Goal: Task Accomplishment & Management: Manage account settings

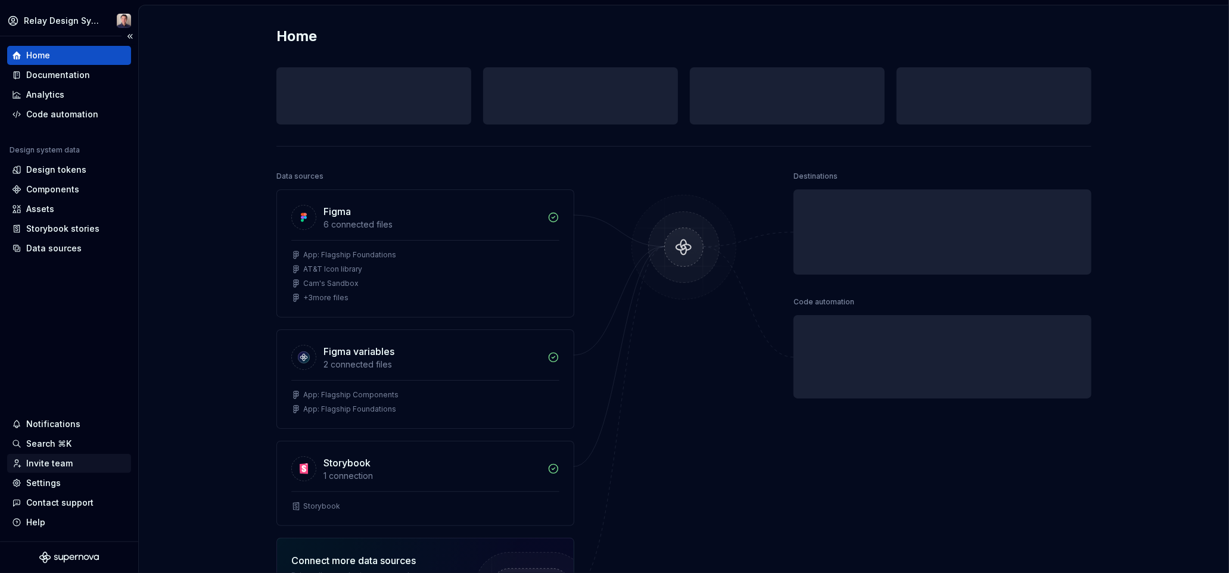
click at [50, 461] on div "Invite team" at bounding box center [49, 464] width 46 height 12
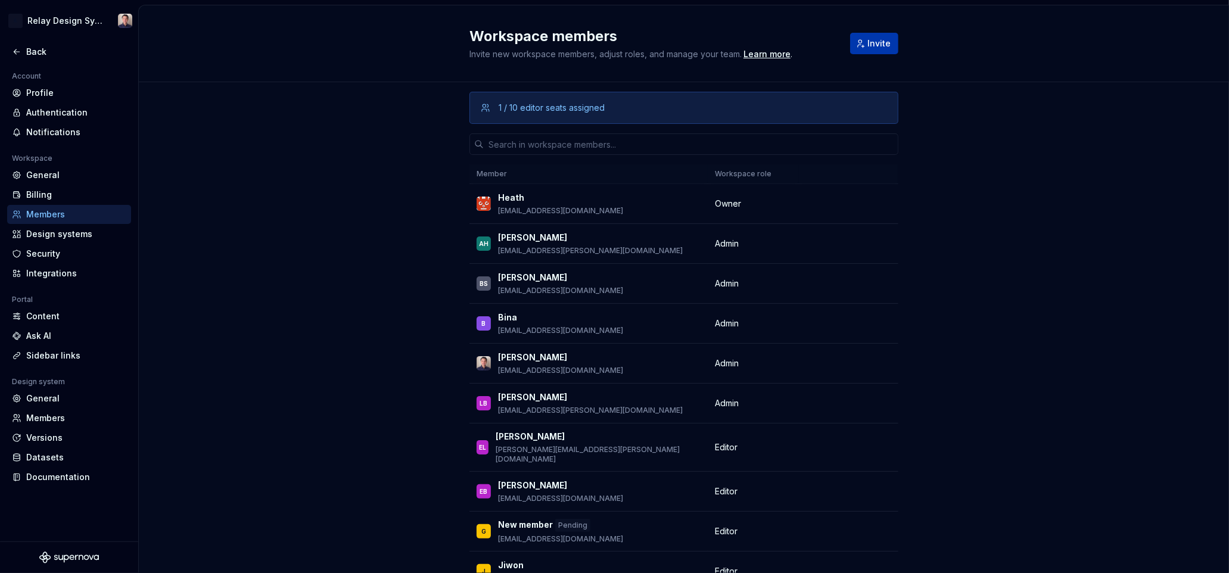
click at [872, 46] on span "Invite" at bounding box center [878, 44] width 23 height 12
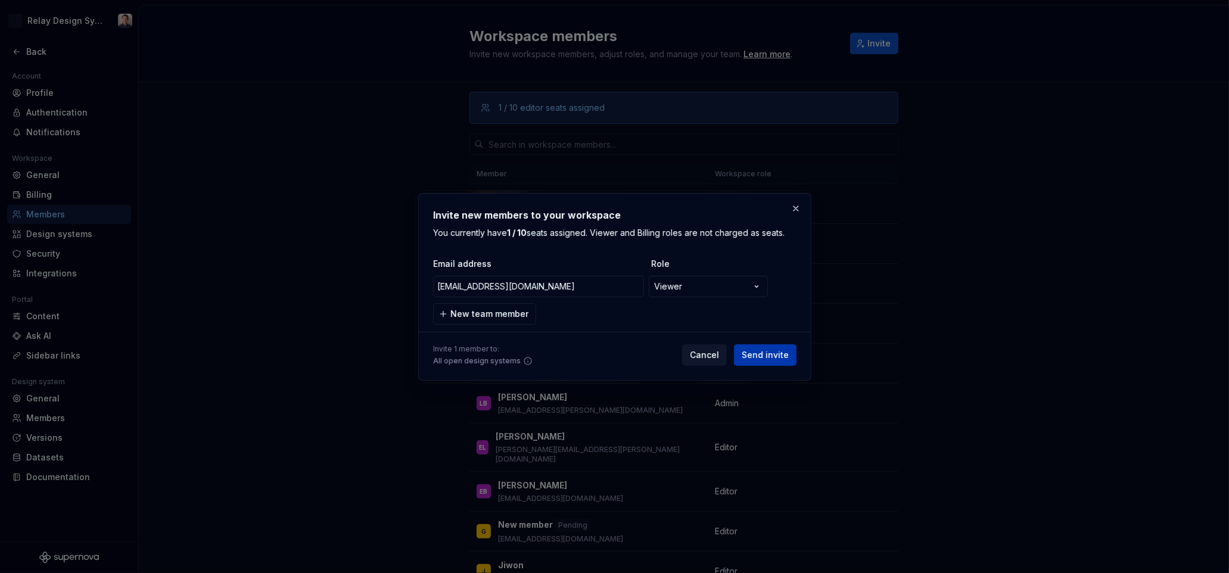
type input "rob.conradd@courtavenue.com"
click at [777, 352] on span "Send invite" at bounding box center [765, 355] width 47 height 12
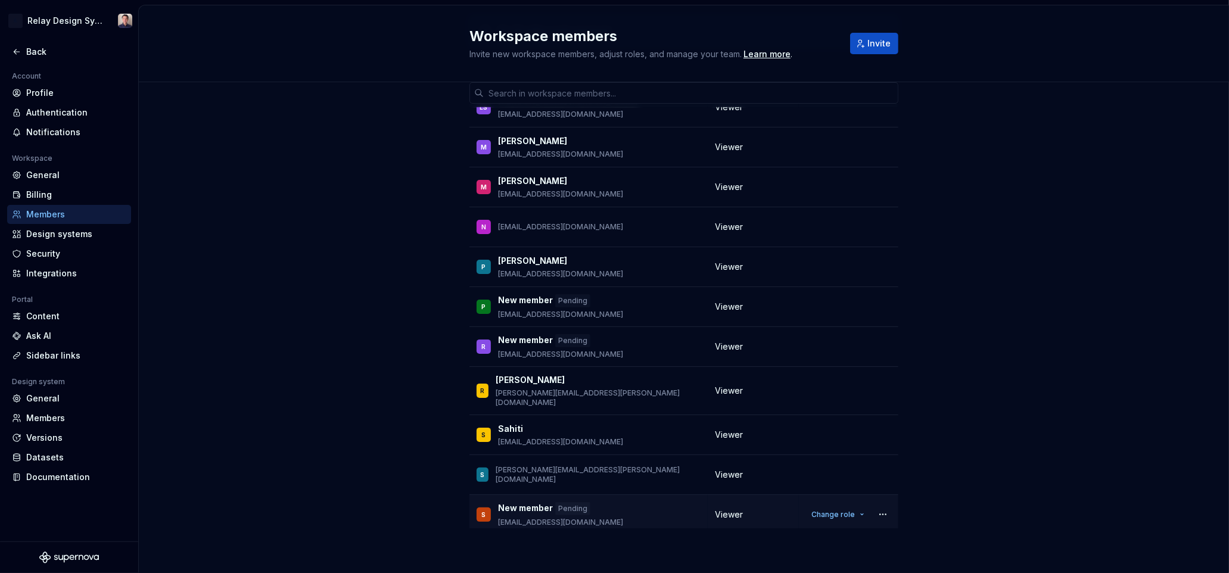
scroll to position [1369, 0]
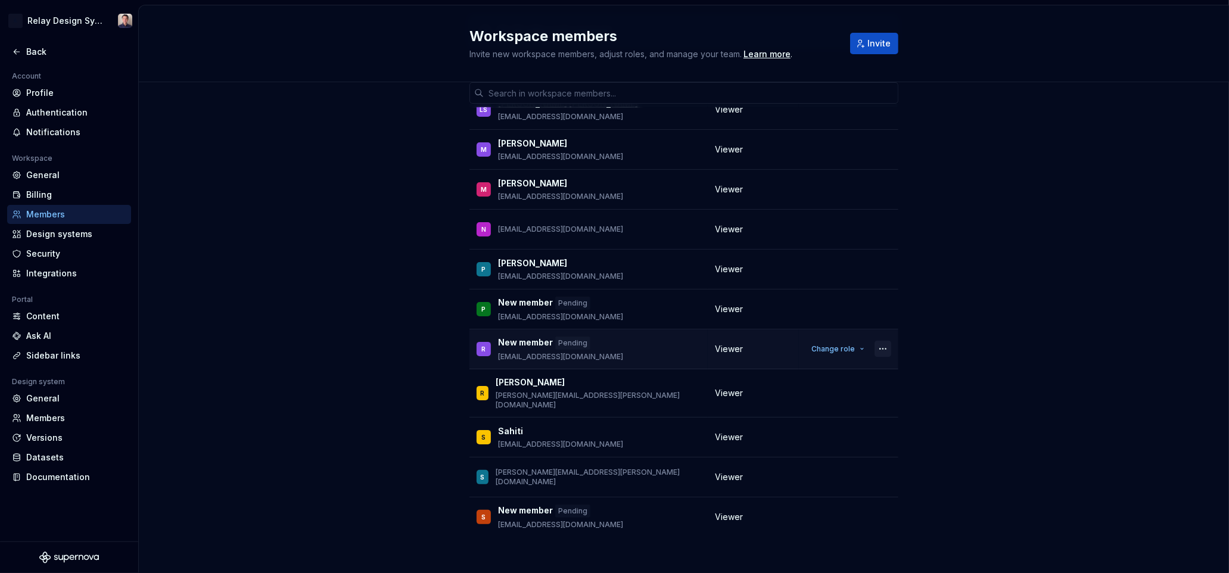
click at [881, 341] on button "button" at bounding box center [883, 349] width 17 height 17
click at [860, 365] on div "Remove from workspace" at bounding box center [821, 366] width 125 height 12
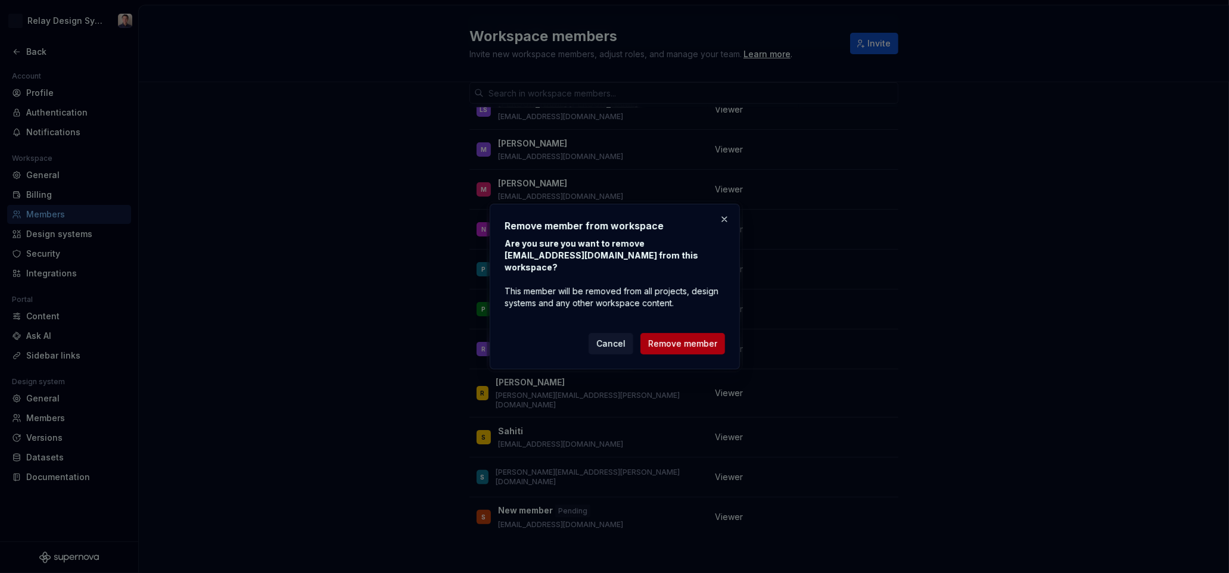
click at [701, 349] on span "Remove member" at bounding box center [682, 344] width 69 height 12
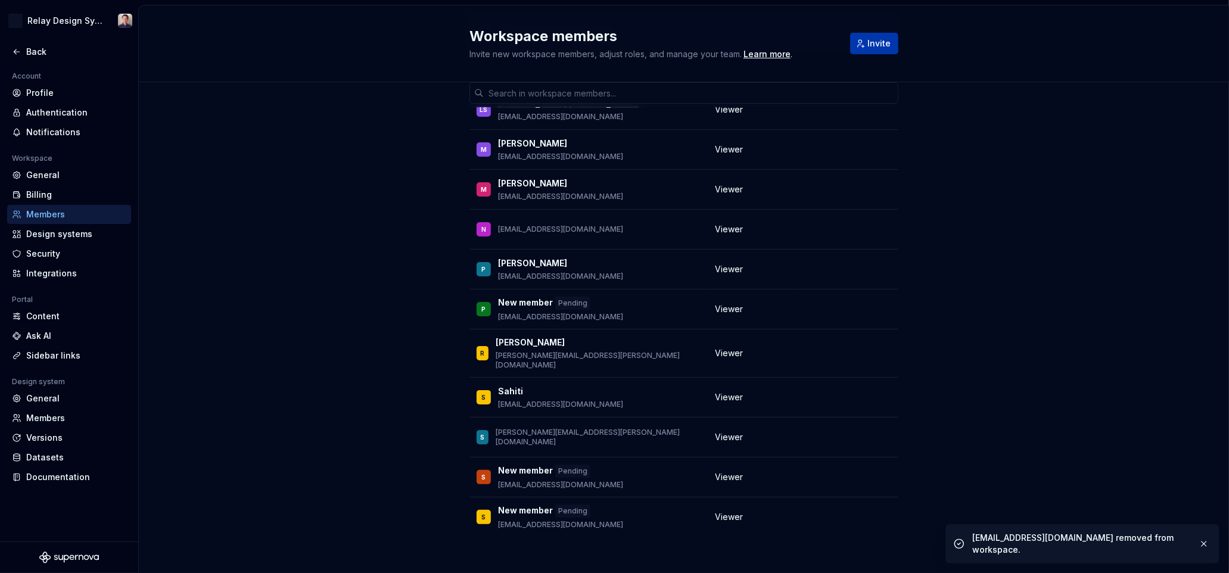
click at [870, 46] on span "Invite" at bounding box center [878, 44] width 23 height 12
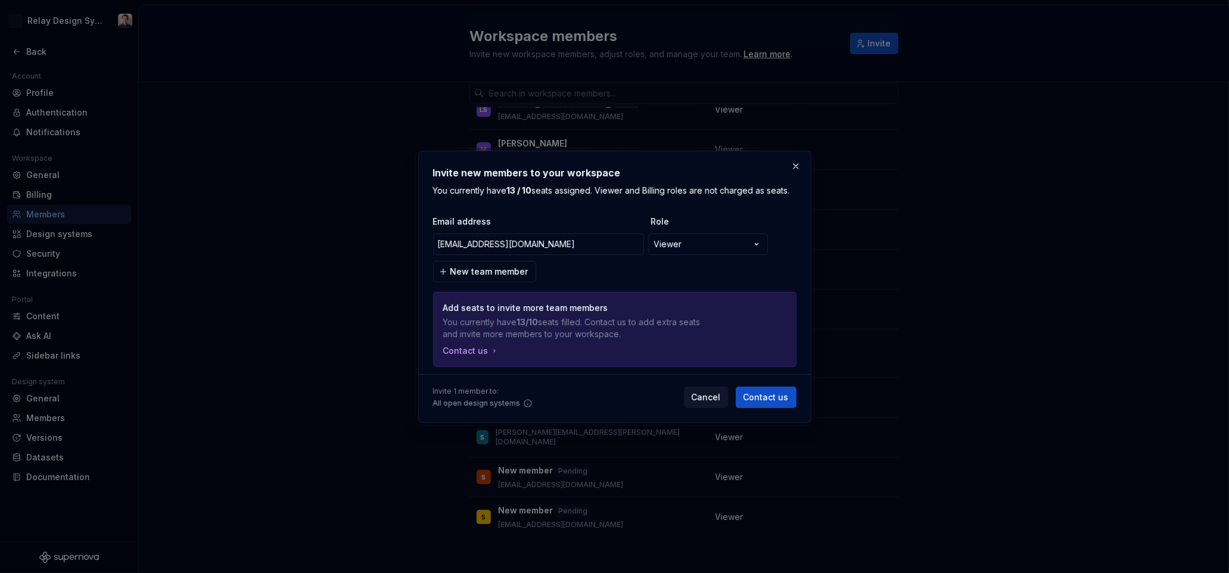
type input "[EMAIL_ADDRESS][DOMAIN_NAME]"
click at [670, 263] on div "**********" at bounding box center [614, 291] width 363 height 151
click at [682, 264] on div "**********" at bounding box center [614, 291] width 363 height 151
click at [596, 271] on div "**********" at bounding box center [614, 291] width 363 height 151
click at [492, 272] on span "New team member" at bounding box center [489, 272] width 78 height 12
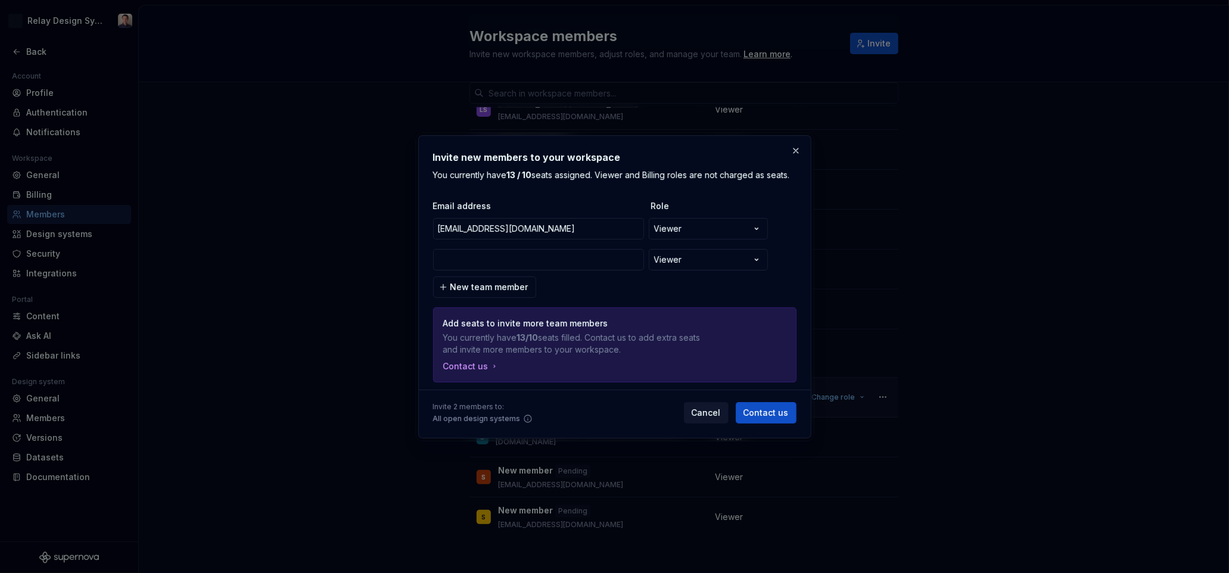
drag, startPoint x: 702, startPoint y: 410, endPoint x: 667, endPoint y: 370, distance: 53.2
click at [702, 409] on span "Cancel" at bounding box center [706, 413] width 29 height 12
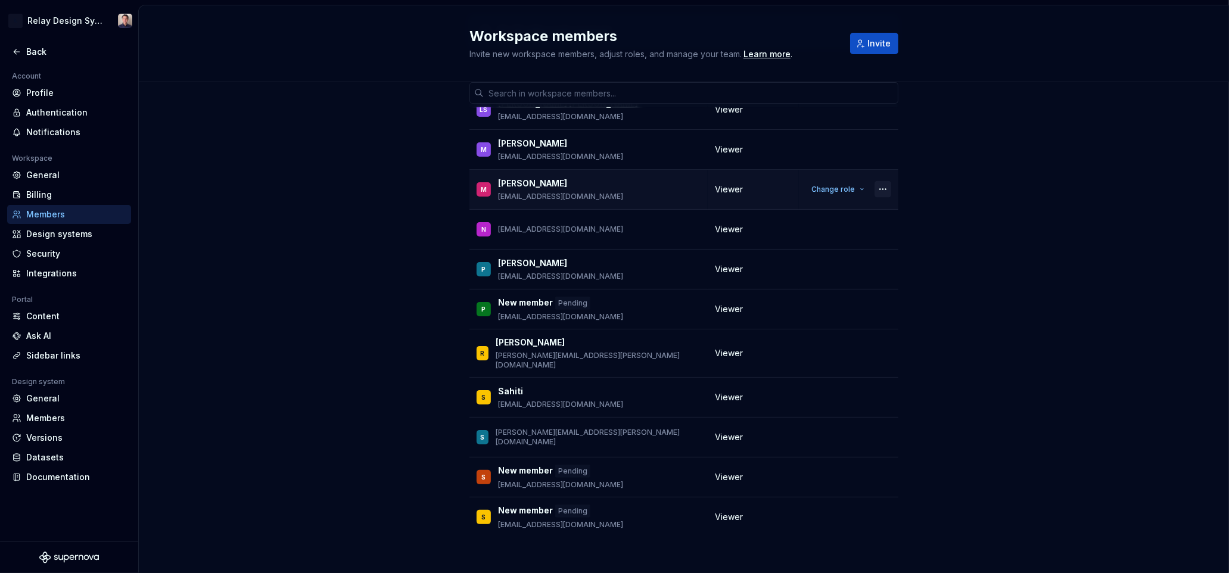
click at [888, 181] on button "button" at bounding box center [883, 189] width 17 height 17
click at [817, 180] on div "Remove from workspace" at bounding box center [810, 181] width 103 height 12
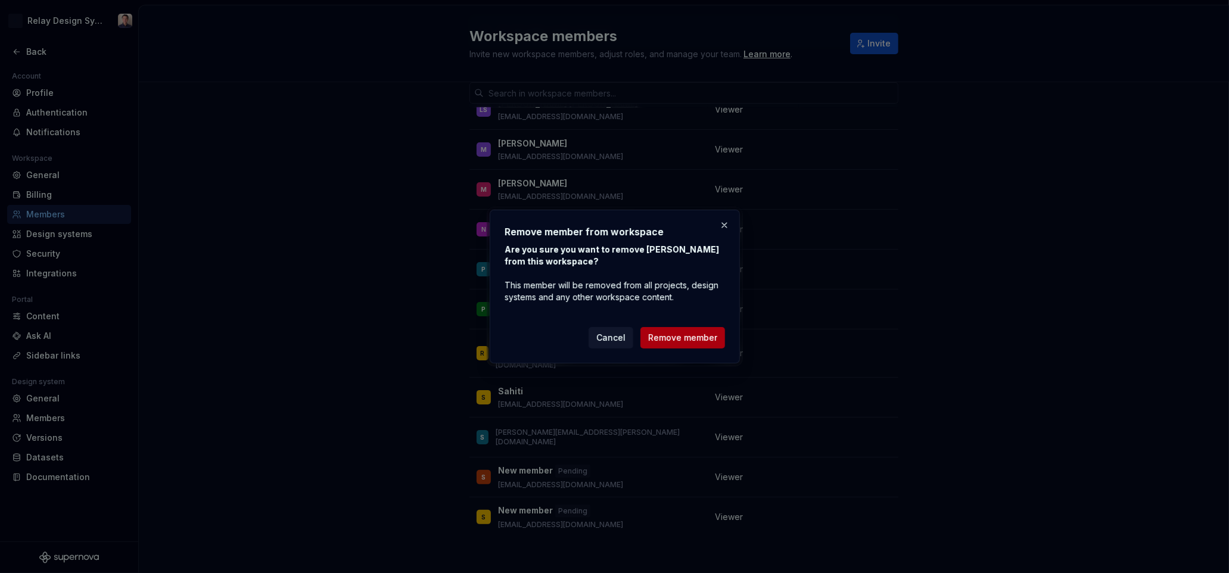
click at [703, 335] on span "Remove member" at bounding box center [682, 338] width 69 height 12
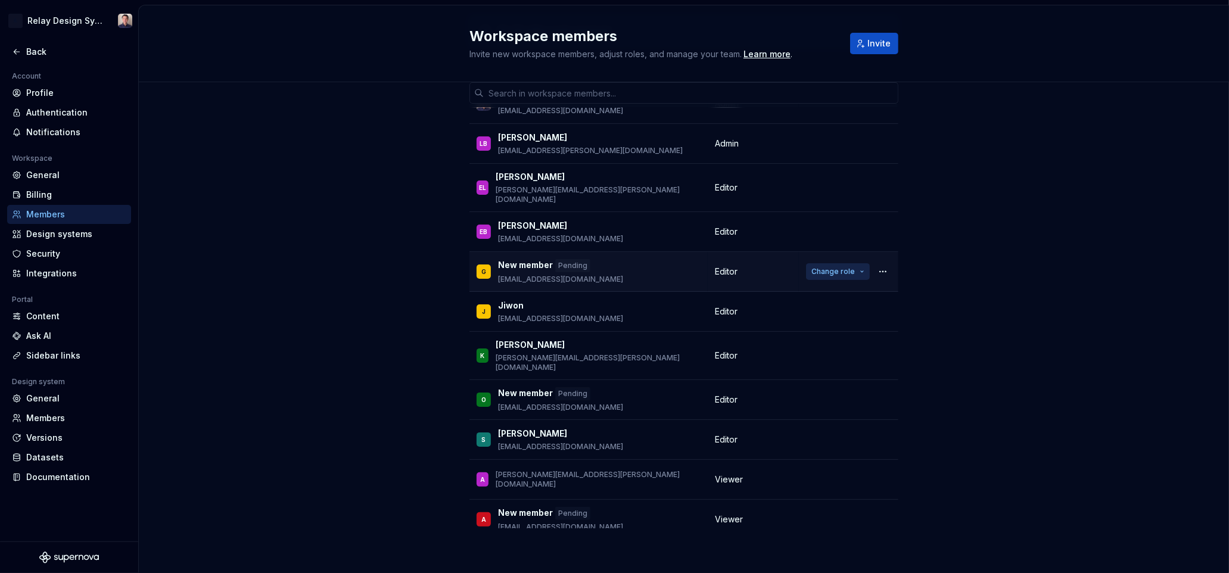
scroll to position [188, 0]
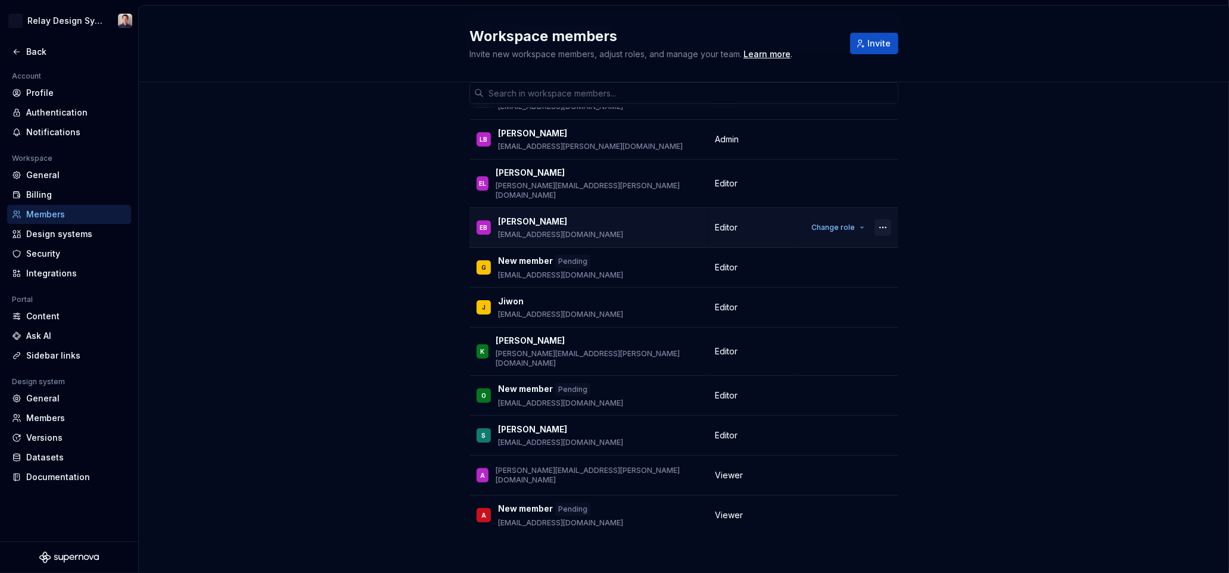
click at [882, 219] on button "button" at bounding box center [883, 227] width 17 height 17
click at [856, 219] on button "Change role" at bounding box center [838, 227] width 64 height 17
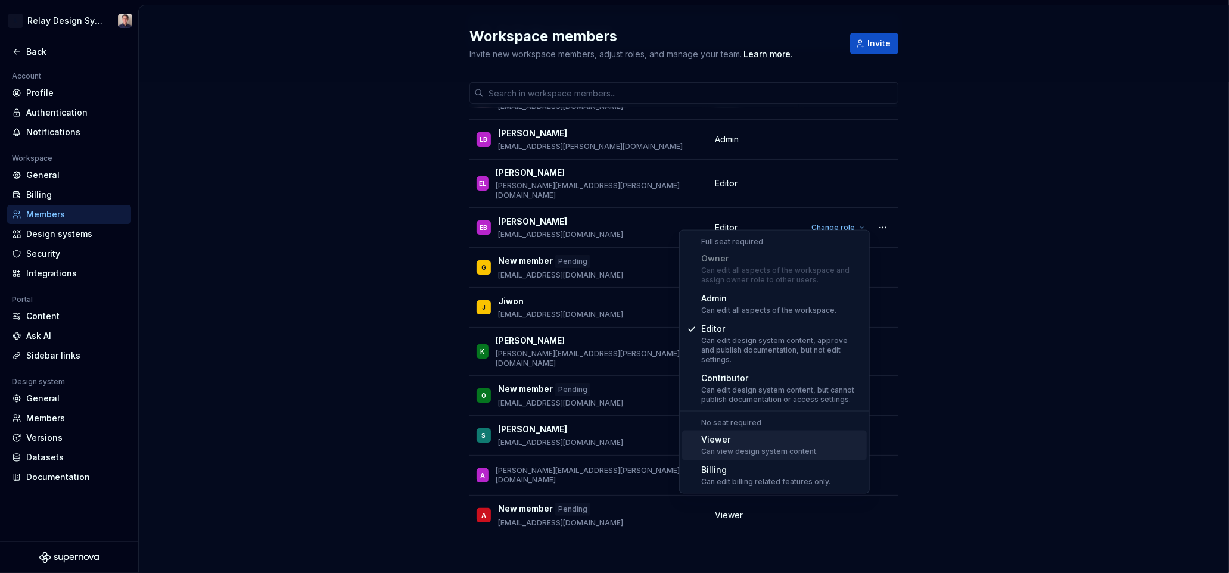
drag, startPoint x: 754, startPoint y: 434, endPoint x: 796, endPoint y: 389, distance: 61.1
click at [754, 434] on div "Viewer" at bounding box center [759, 440] width 117 height 12
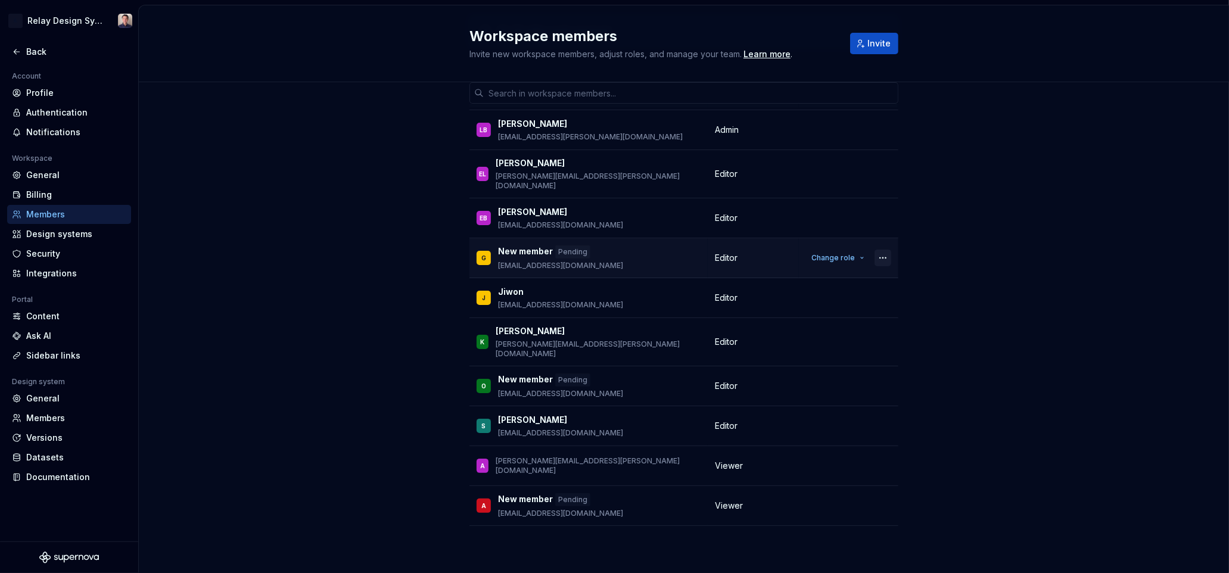
scroll to position [199, 0]
click at [884, 249] on button "button" at bounding box center [883, 256] width 17 height 17
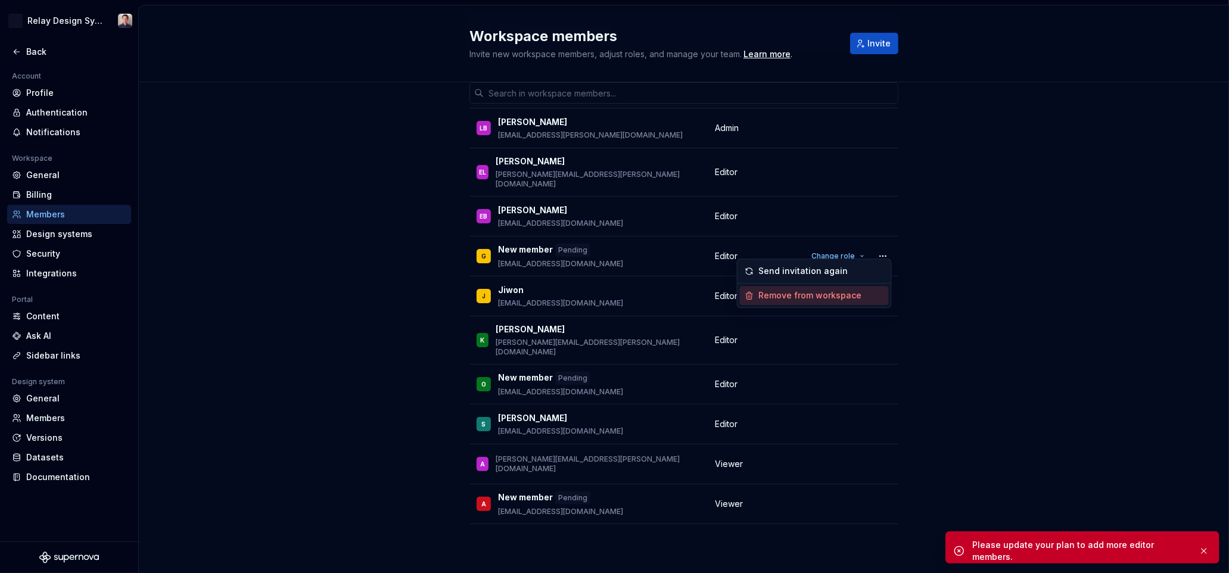
click at [812, 293] on div "Remove from workspace" at bounding box center [810, 296] width 103 height 12
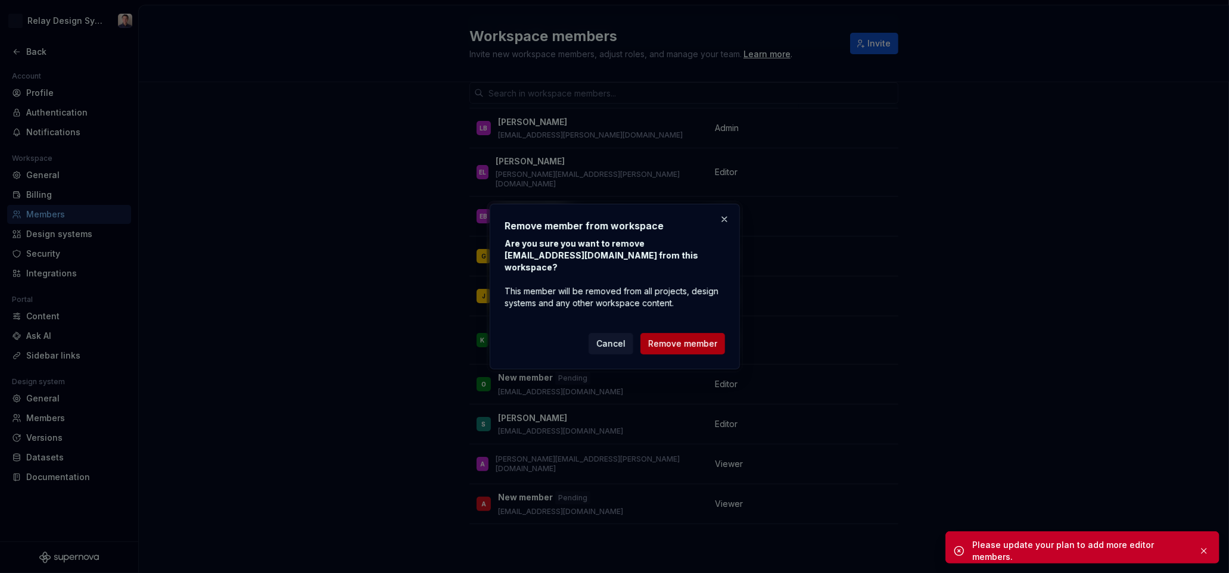
click at [693, 340] on span "Remove member" at bounding box center [682, 344] width 69 height 12
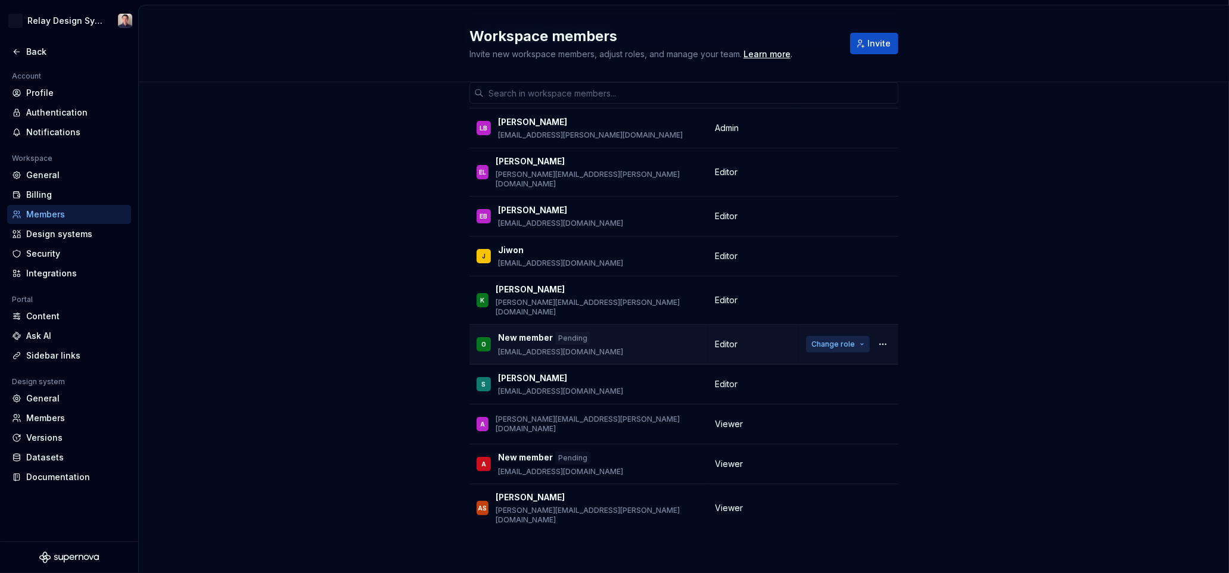
click at [861, 336] on button "Change role" at bounding box center [838, 344] width 64 height 17
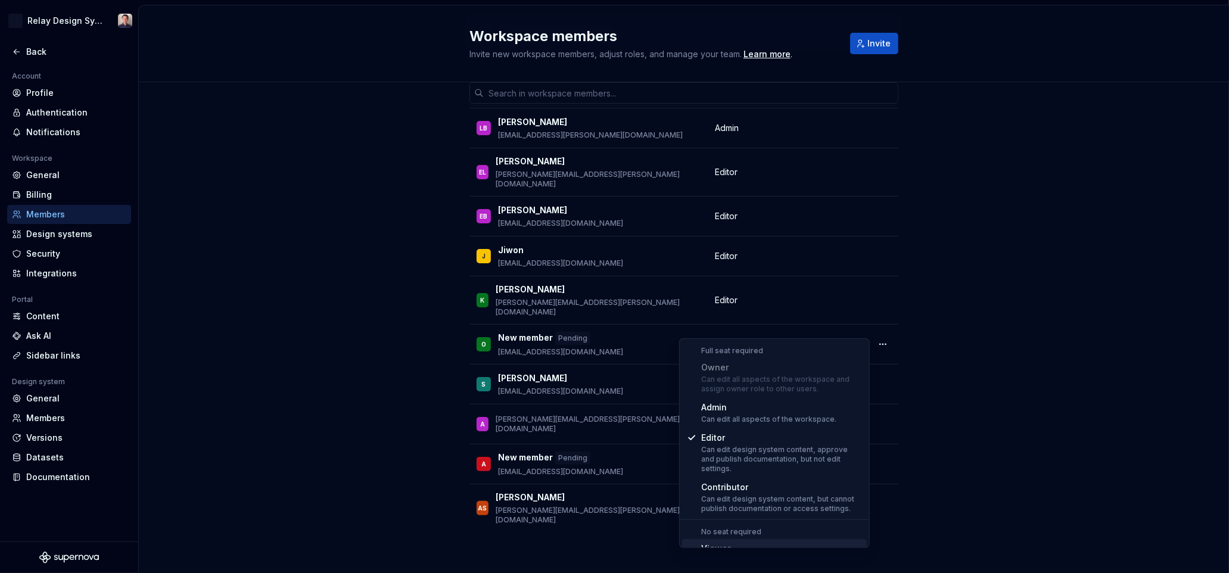
drag, startPoint x: 800, startPoint y: 536, endPoint x: 801, endPoint y: 527, distance: 9.6
click at [799, 543] on div "Viewer" at bounding box center [759, 549] width 117 height 12
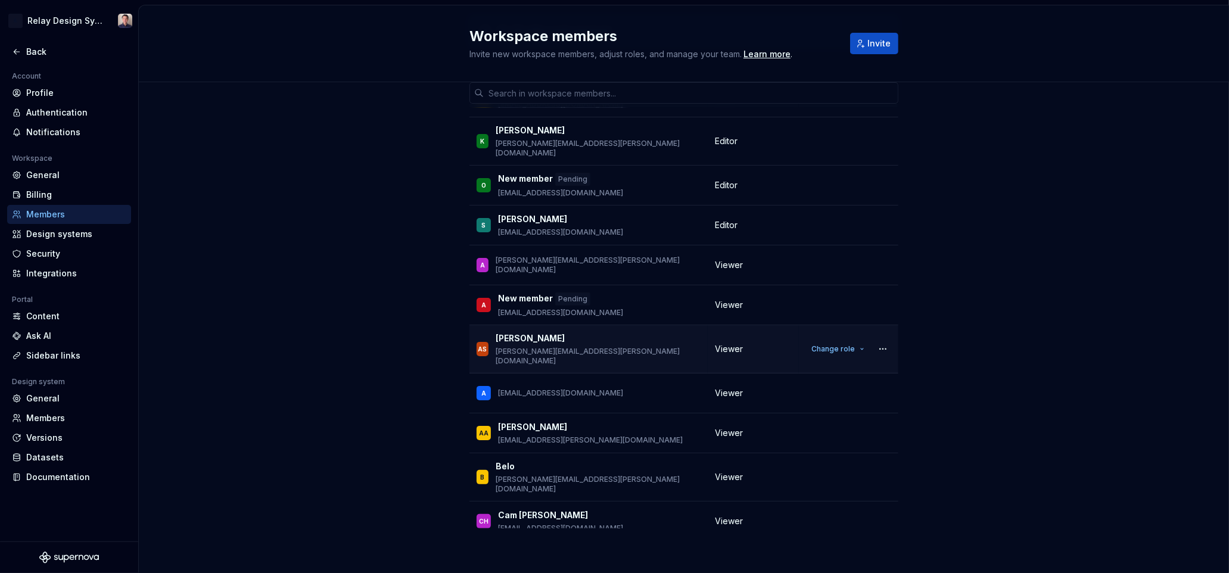
scroll to position [360, 0]
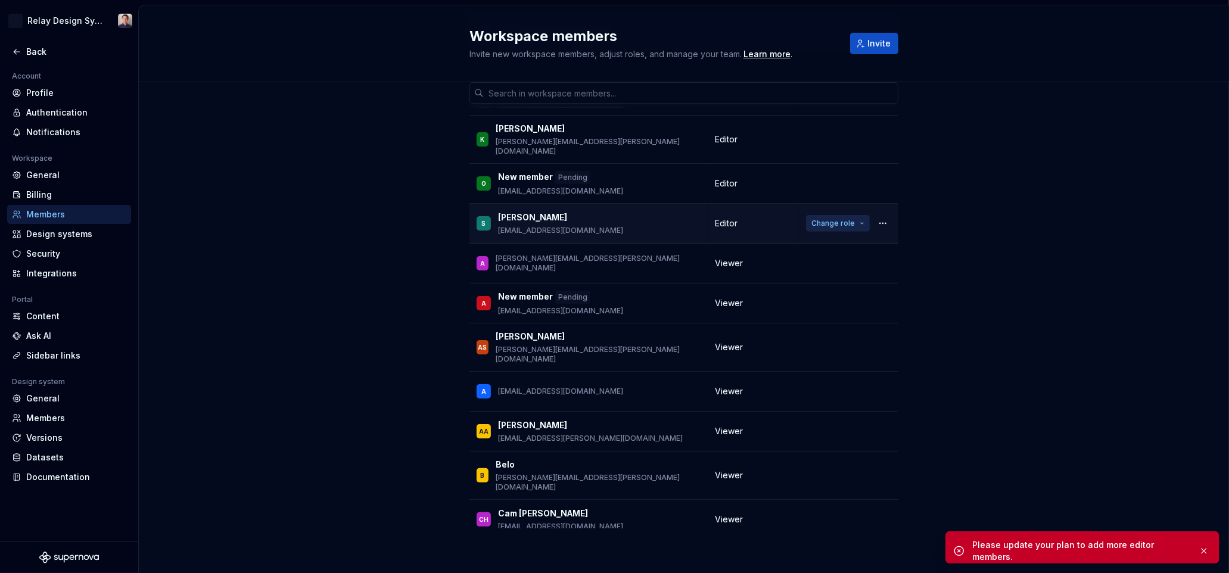
click at [856, 215] on button "Change role" at bounding box center [838, 223] width 64 height 17
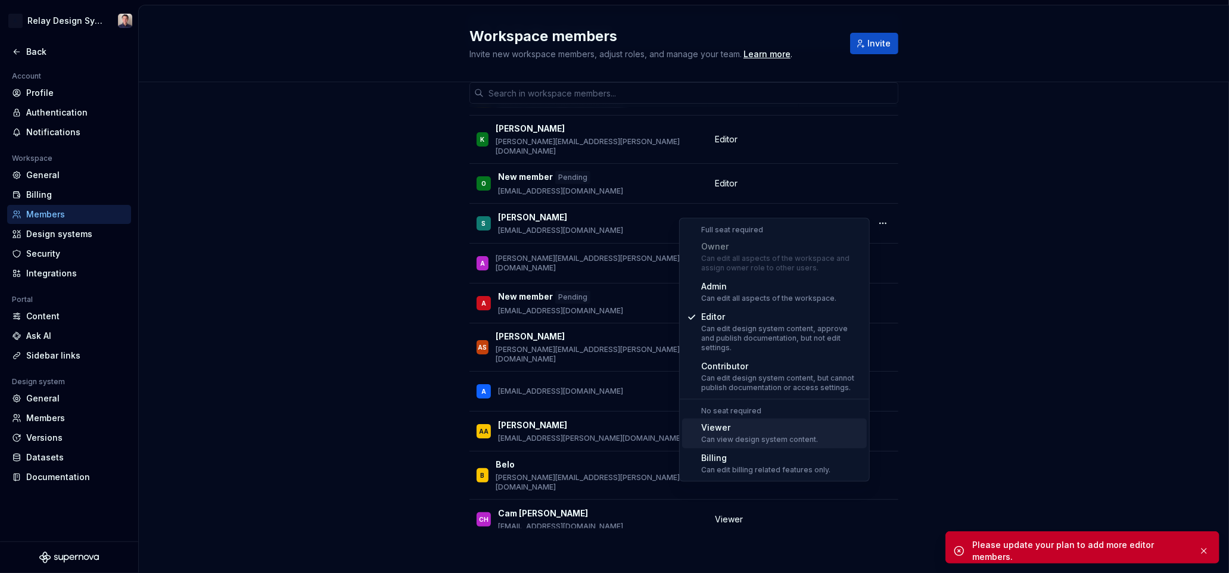
click at [738, 422] on div "Viewer" at bounding box center [759, 428] width 117 height 12
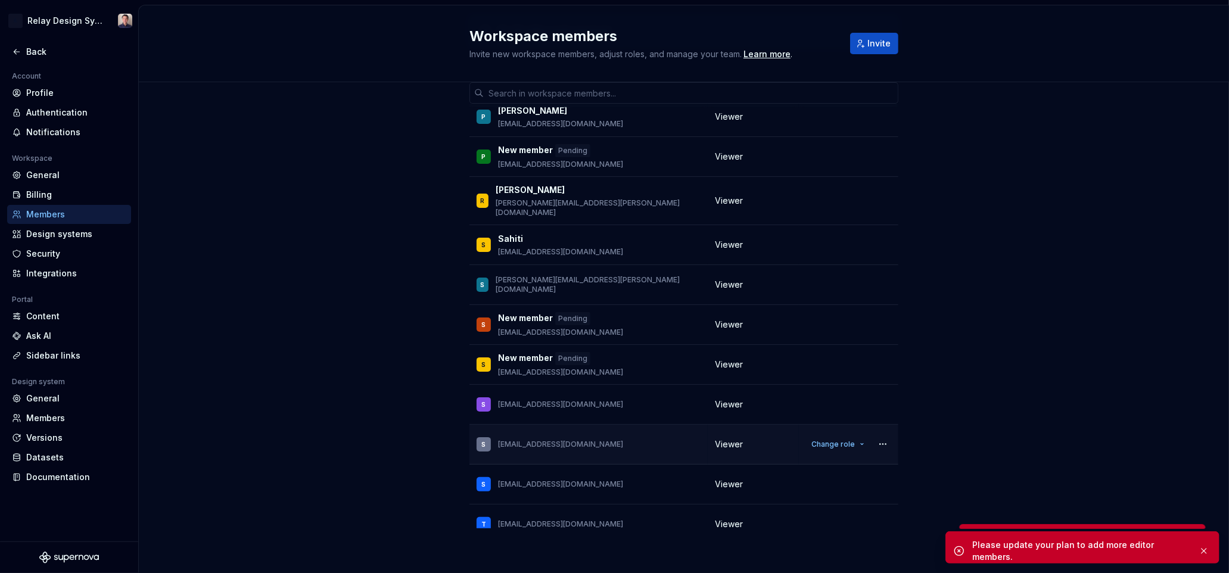
scroll to position [1476, 0]
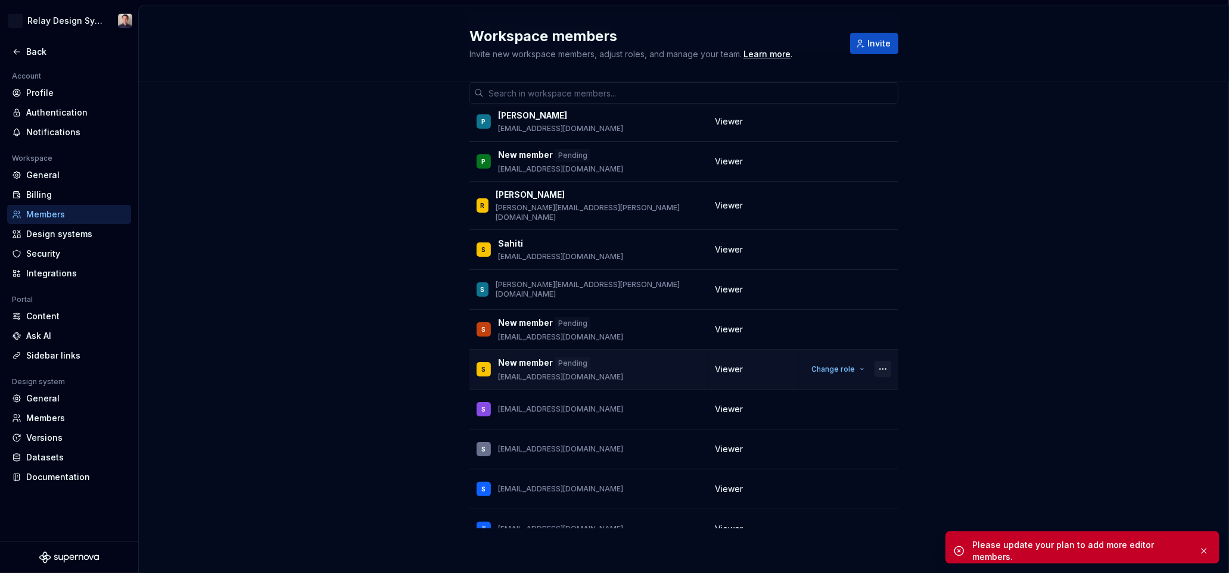
click at [881, 361] on button "button" at bounding box center [883, 369] width 17 height 17
click at [818, 375] on div "Remove from workspace" at bounding box center [810, 378] width 103 height 12
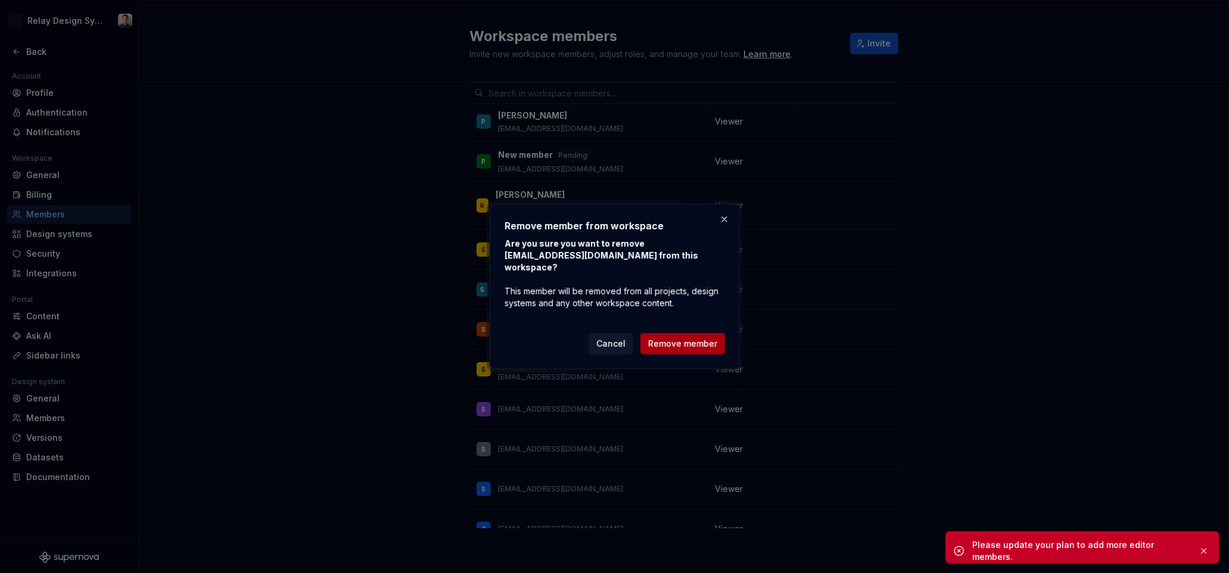
click at [706, 339] on span "Remove member" at bounding box center [682, 344] width 69 height 12
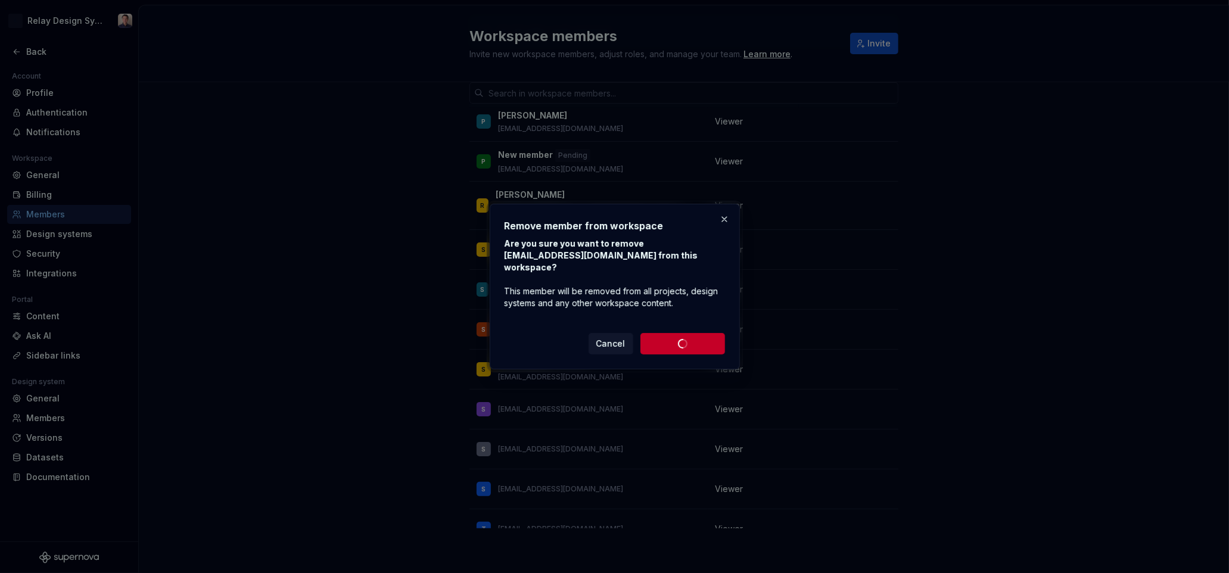
scroll to position [1459, 0]
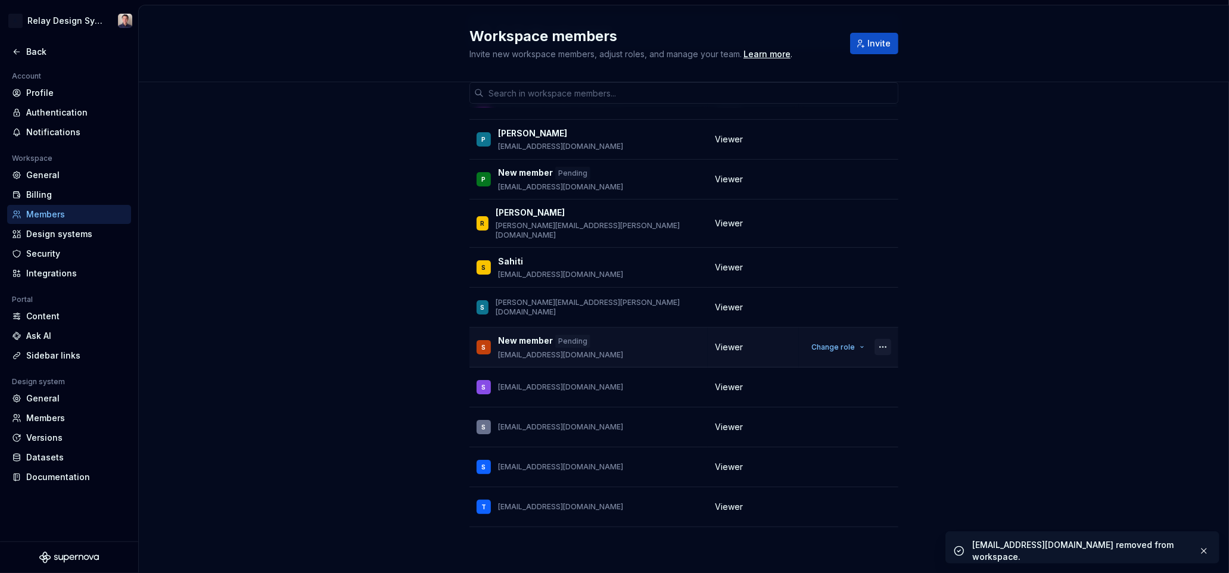
click at [882, 339] on button "button" at bounding box center [883, 347] width 17 height 17
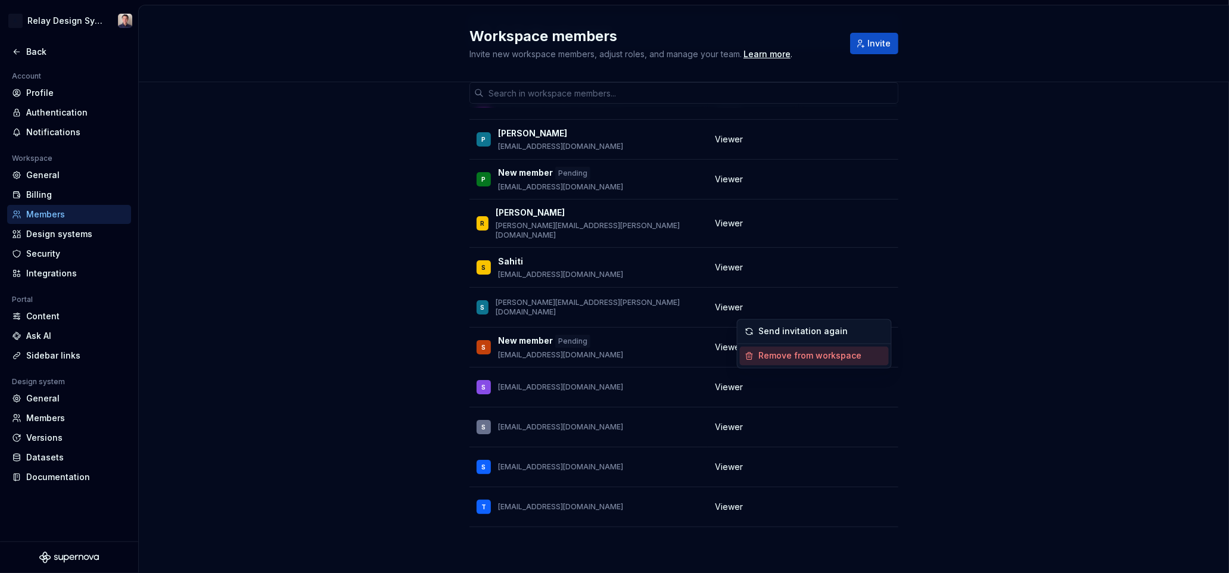
click at [798, 354] on div "Remove from workspace" at bounding box center [810, 356] width 103 height 12
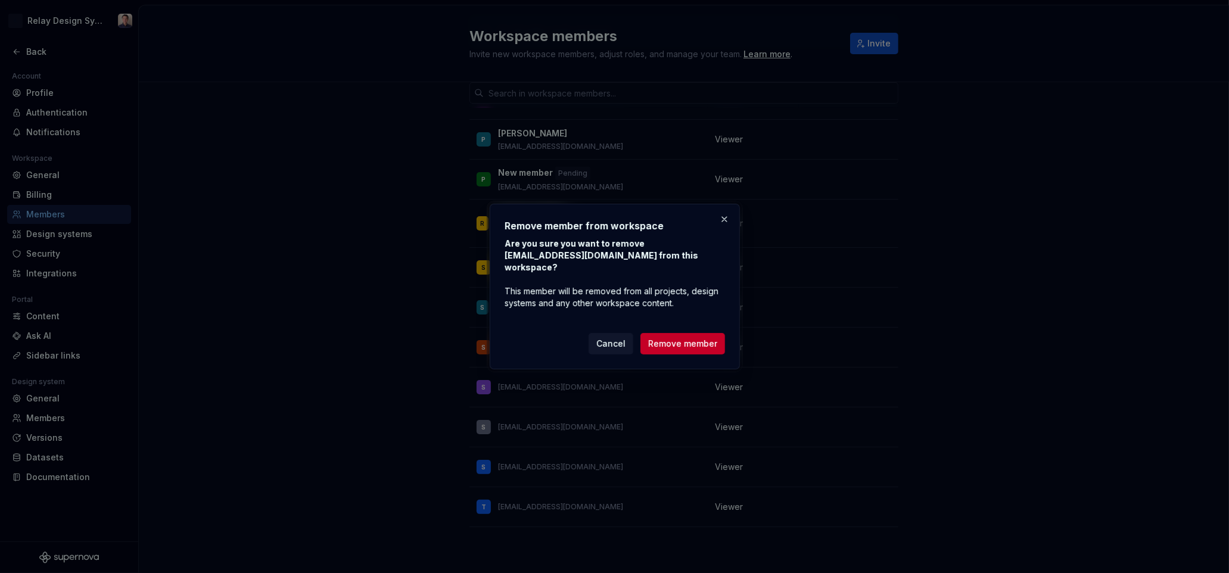
click at [679, 338] on span "Remove member" at bounding box center [682, 344] width 69 height 12
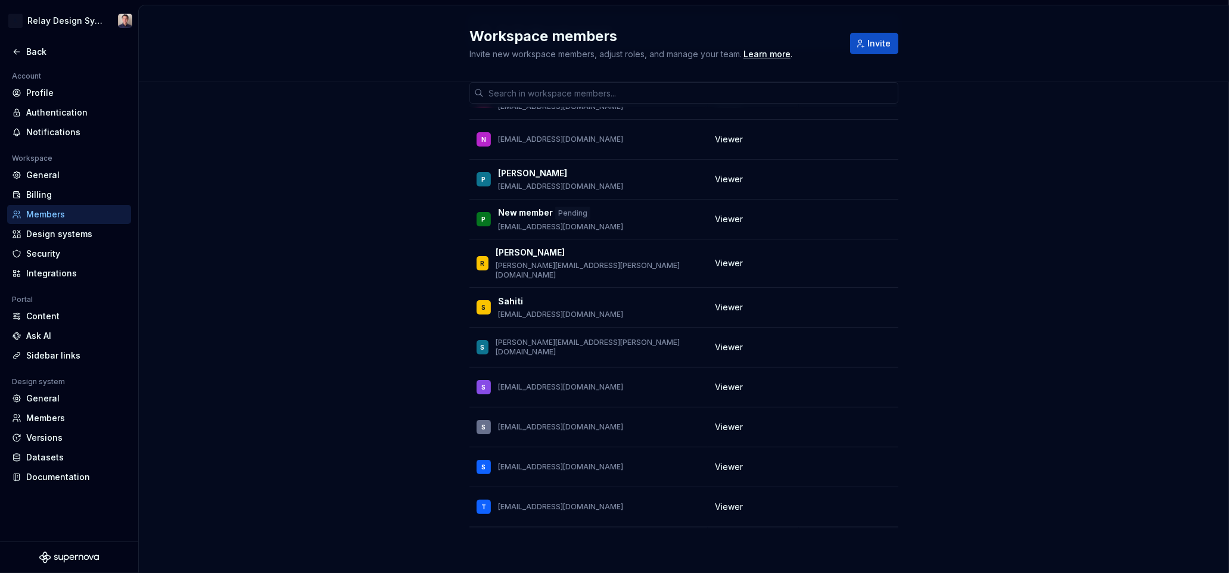
click at [881, 539] on button "button" at bounding box center [883, 547] width 17 height 17
click at [794, 553] on div "Remove from workspace" at bounding box center [810, 556] width 103 height 12
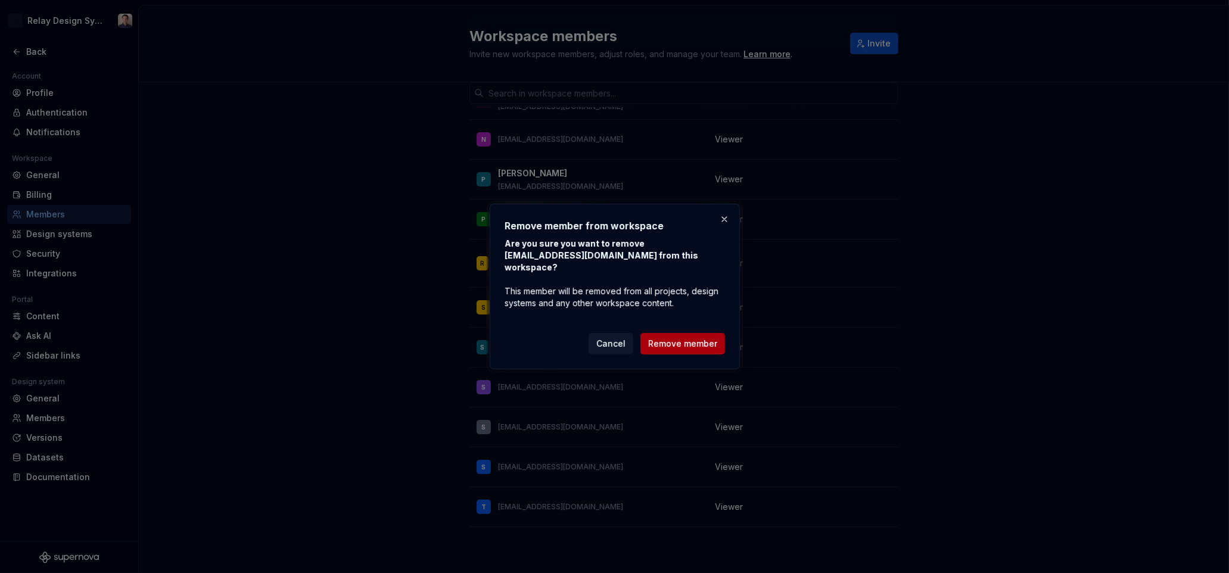
click at [674, 338] on span "Remove member" at bounding box center [682, 344] width 69 height 12
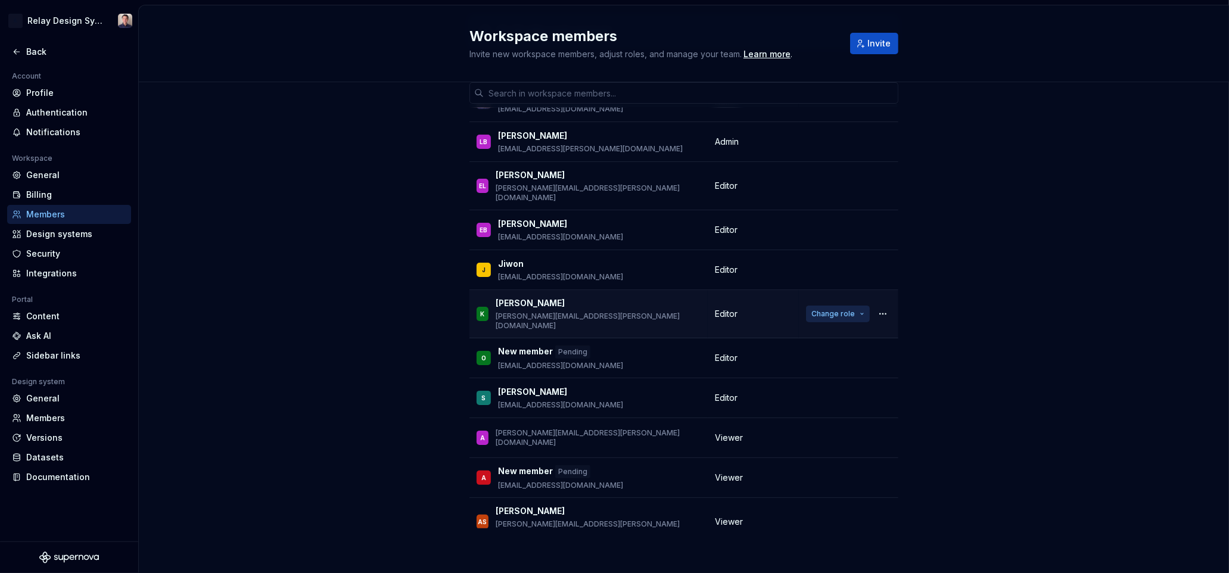
scroll to position [188, 0]
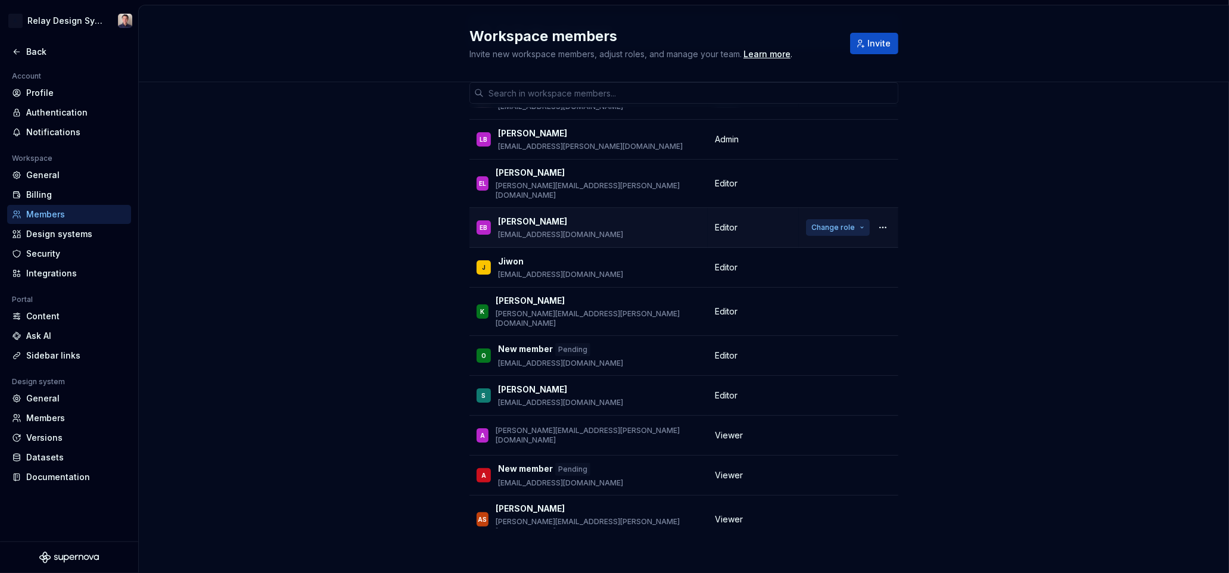
click at [862, 219] on button "Change role" at bounding box center [838, 227] width 64 height 17
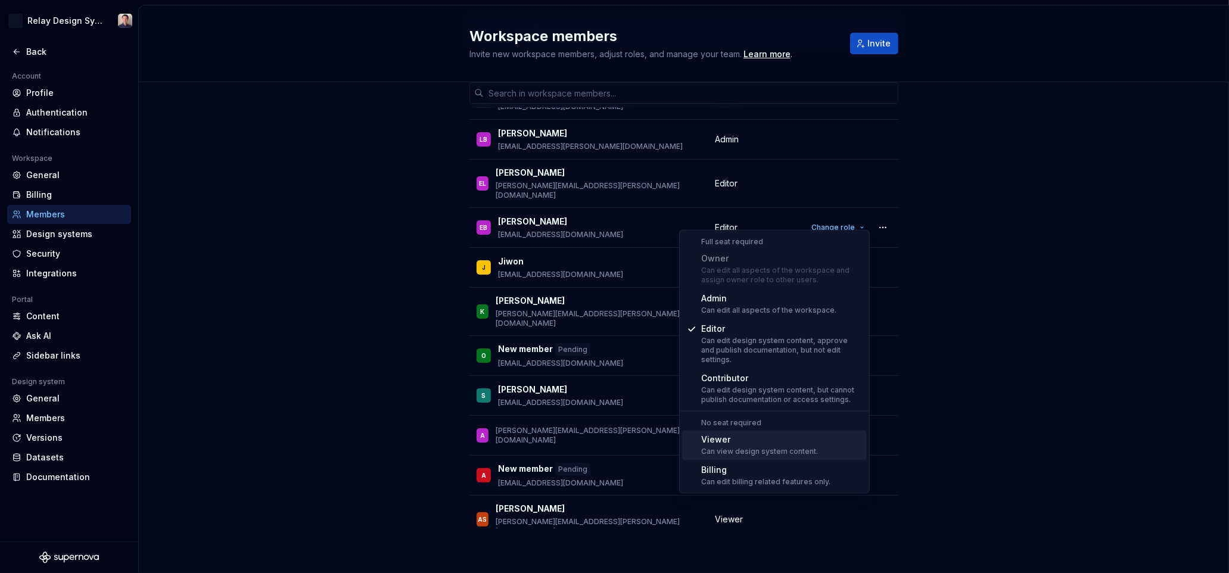
click at [765, 434] on div "Viewer" at bounding box center [759, 440] width 117 height 12
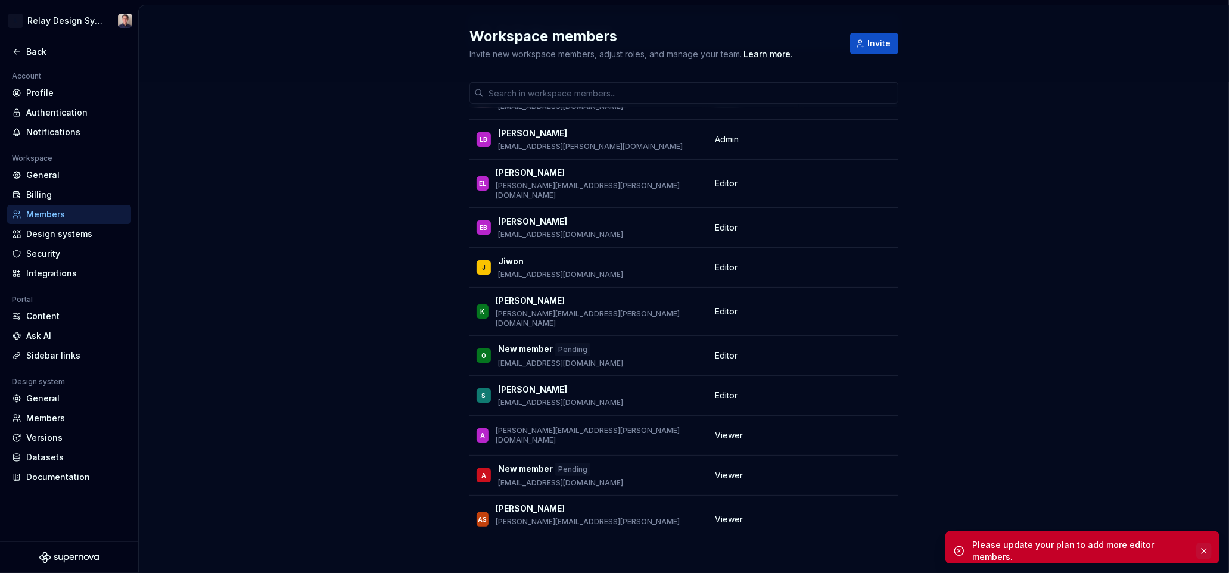
click at [1204, 548] on button "button" at bounding box center [1203, 551] width 15 height 17
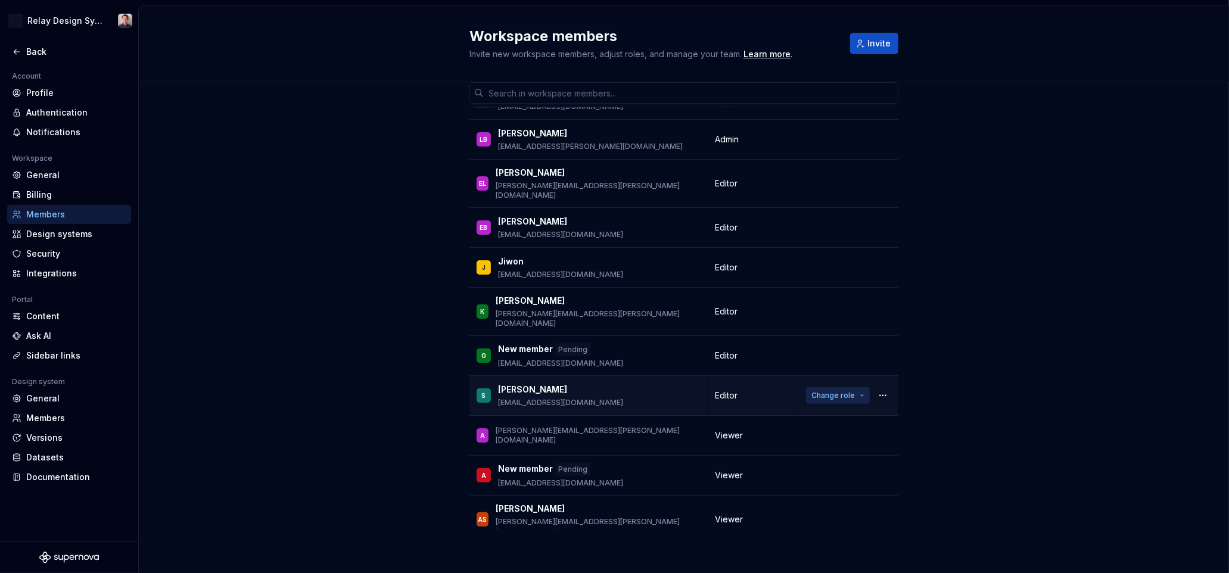
click at [842, 391] on span "Change role" at bounding box center [832, 396] width 43 height 10
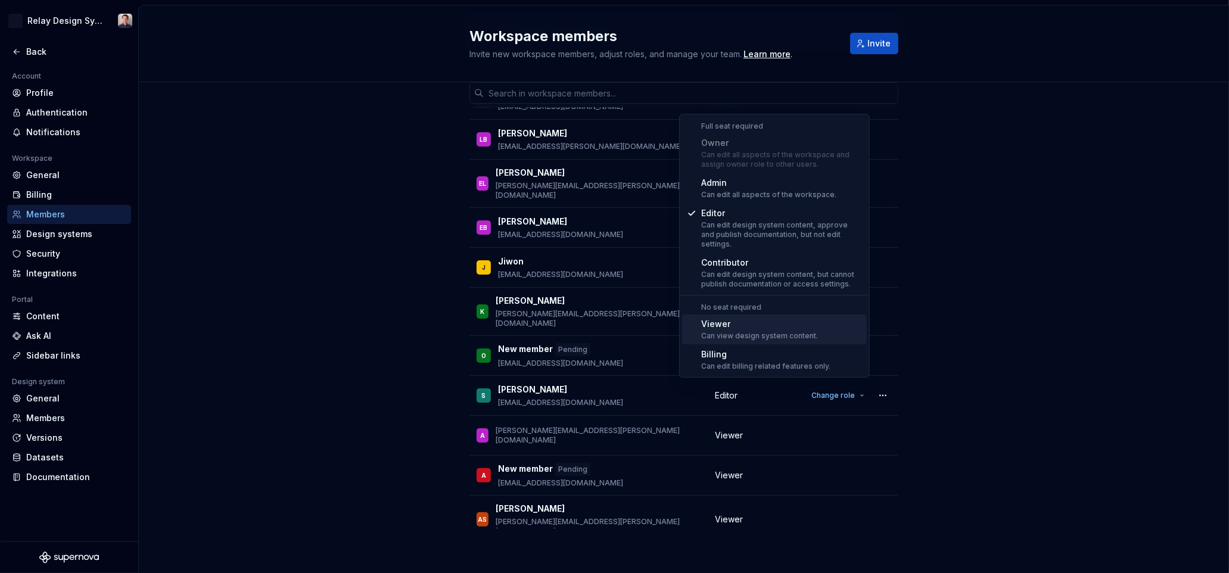
click at [766, 319] on div "Viewer" at bounding box center [759, 324] width 117 height 12
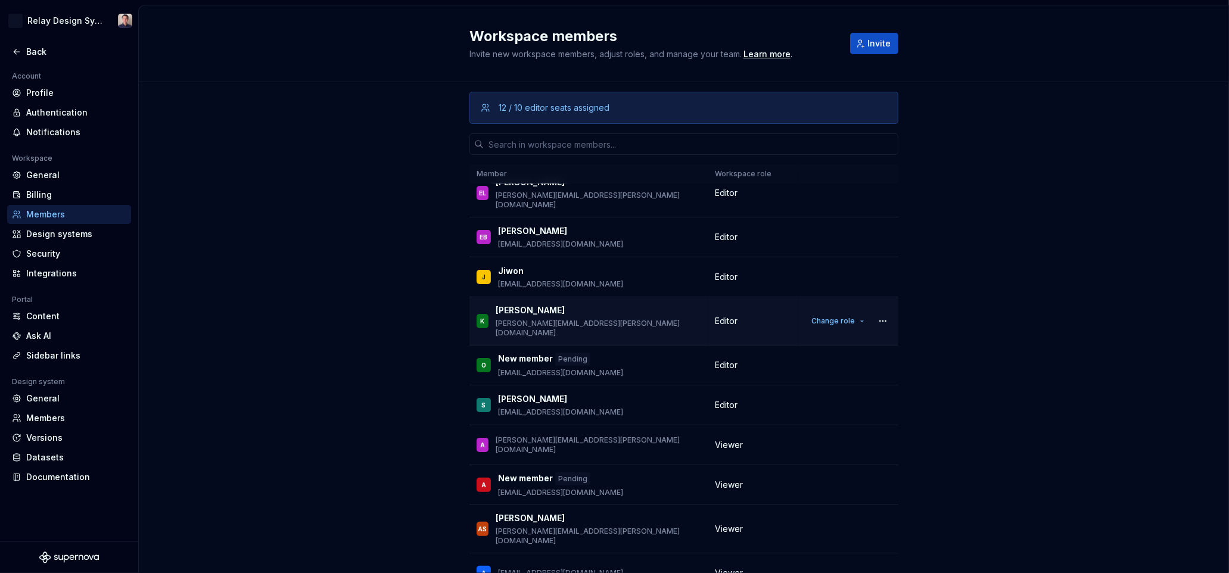
scroll to position [256, 0]
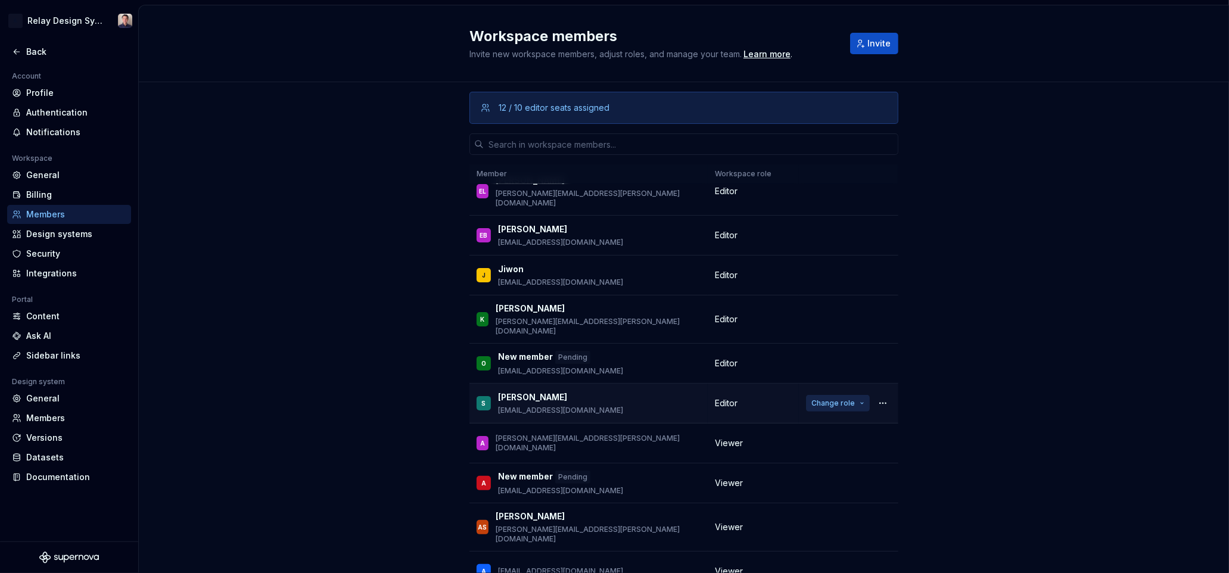
click at [847, 399] on span "Change role" at bounding box center [832, 404] width 43 height 10
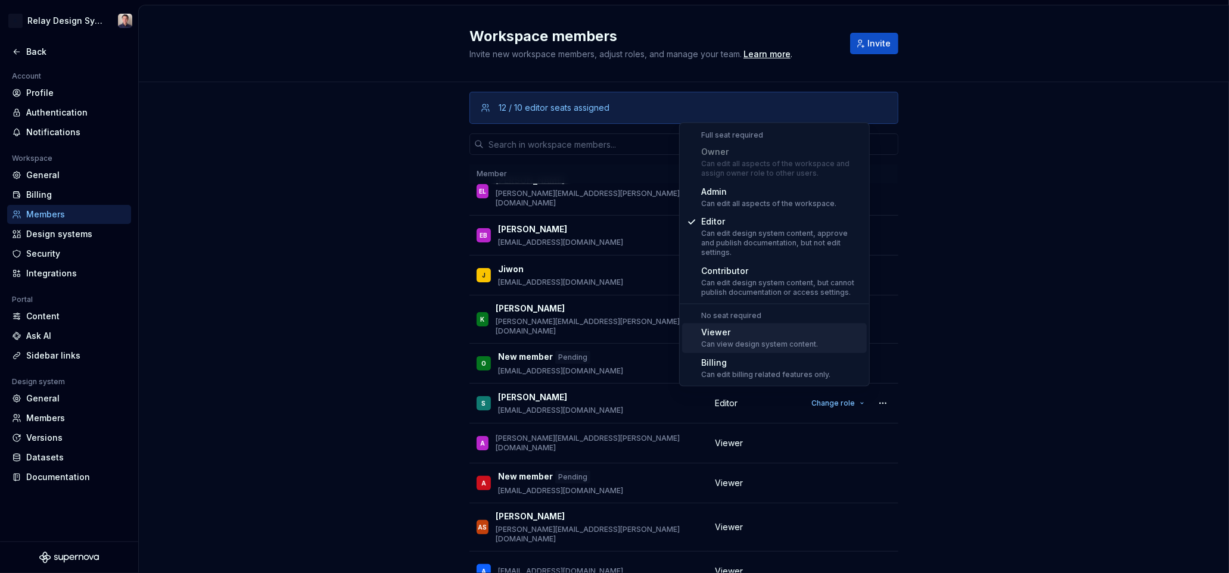
click at [752, 329] on div "Viewer" at bounding box center [759, 333] width 117 height 12
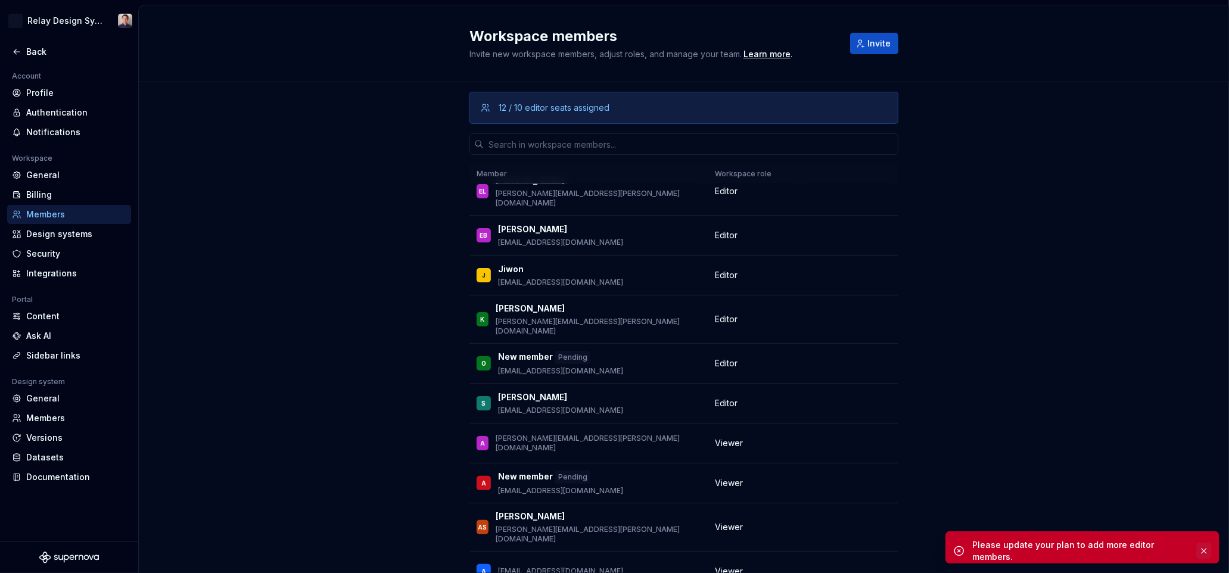
click at [1205, 548] on button "button" at bounding box center [1203, 551] width 15 height 17
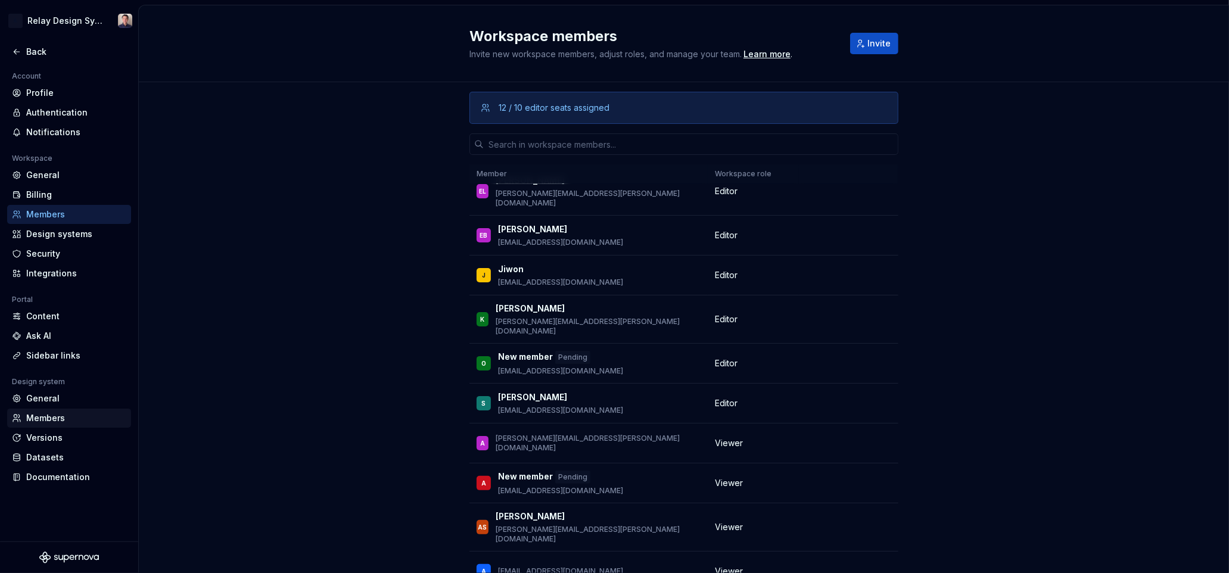
click at [53, 416] on div "Members" at bounding box center [76, 418] width 100 height 12
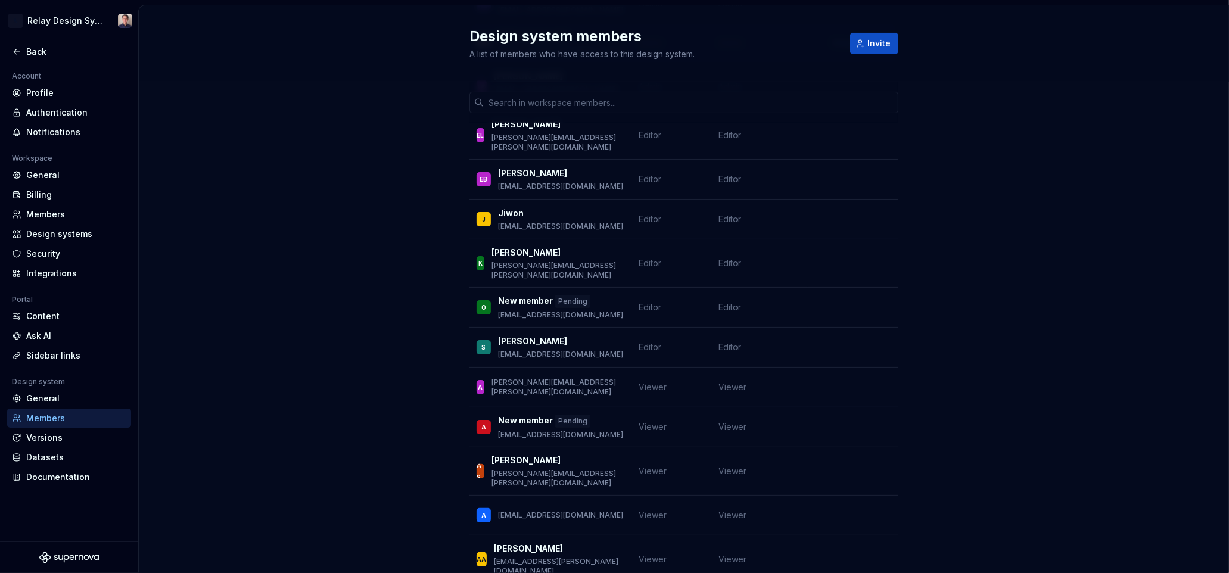
scroll to position [298, 0]
click at [879, 417] on button "Change role" at bounding box center [860, 425] width 64 height 17
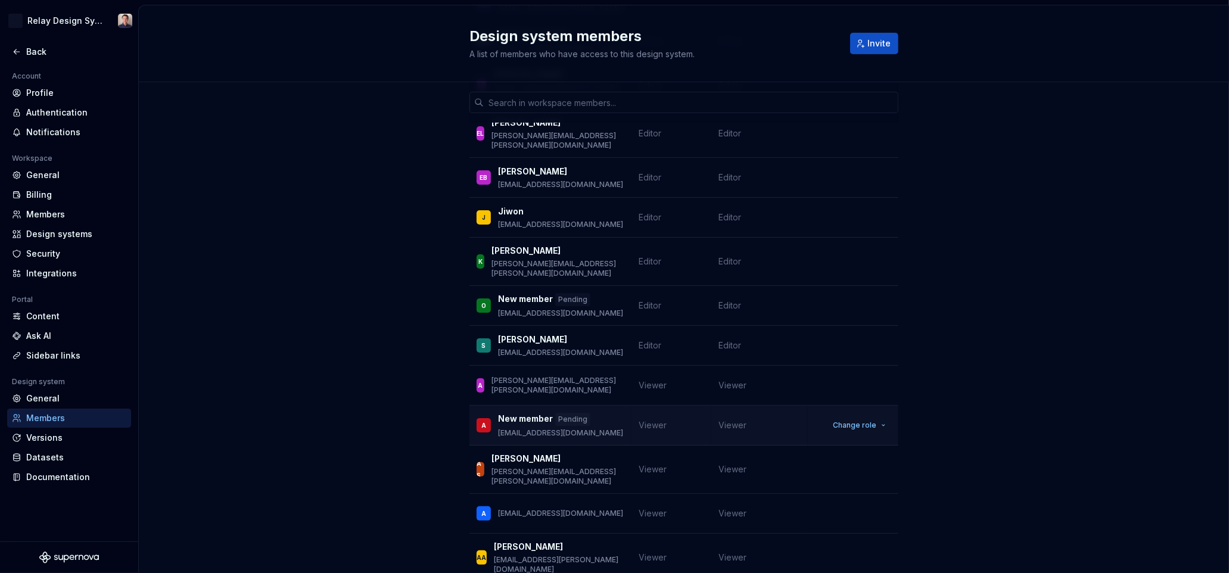
click at [767, 406] on td "Viewer" at bounding box center [759, 426] width 97 height 40
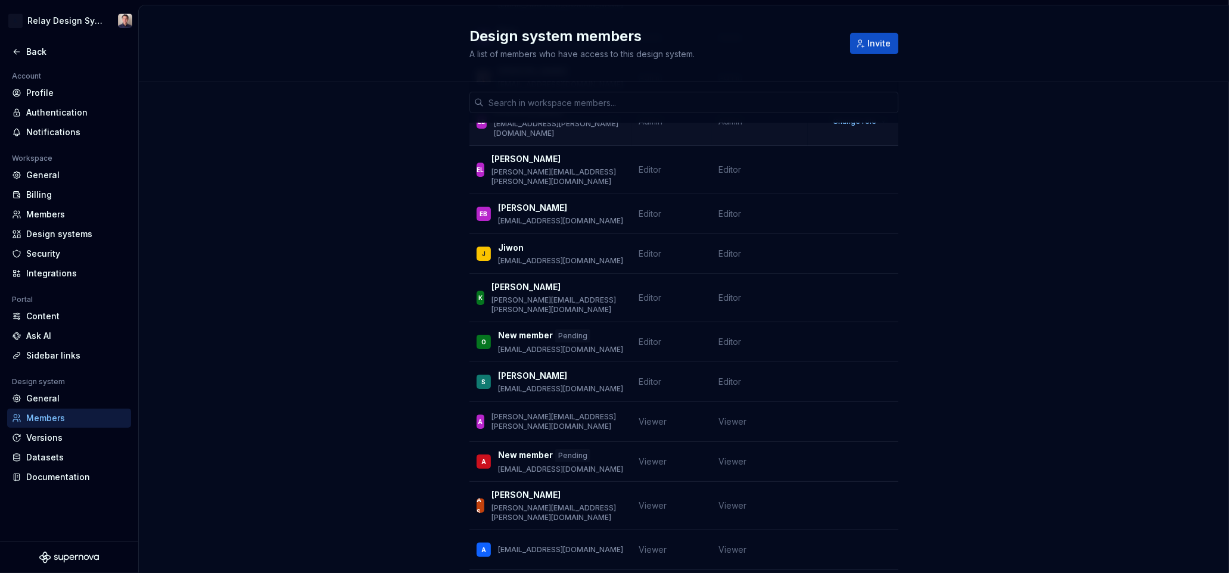
scroll to position [0, 0]
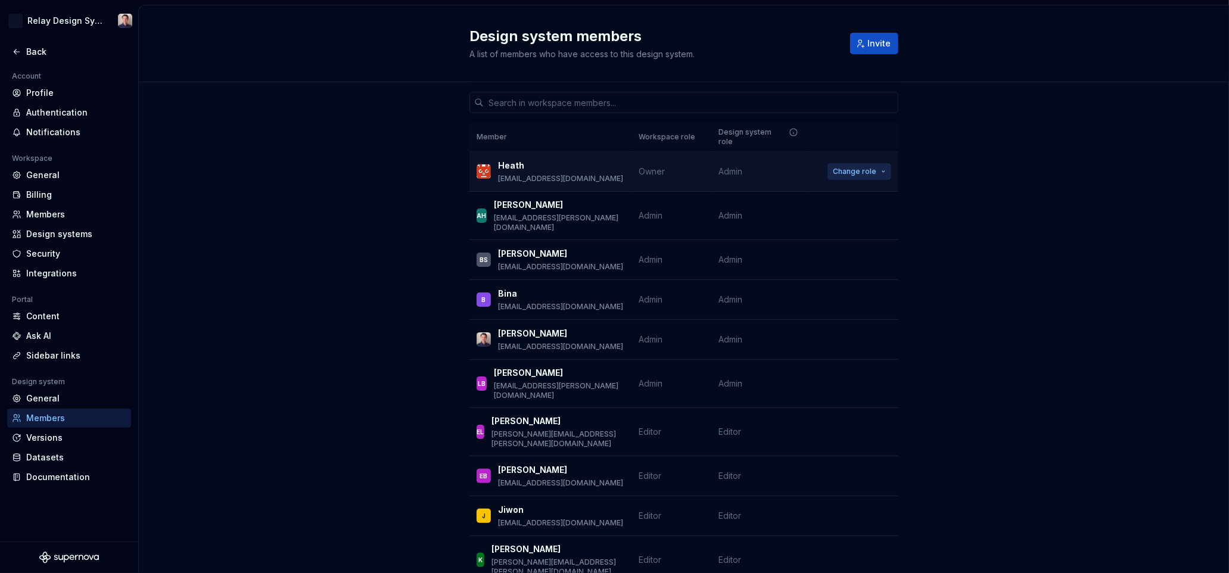
click at [857, 167] on span "Change role" at bounding box center [854, 172] width 43 height 10
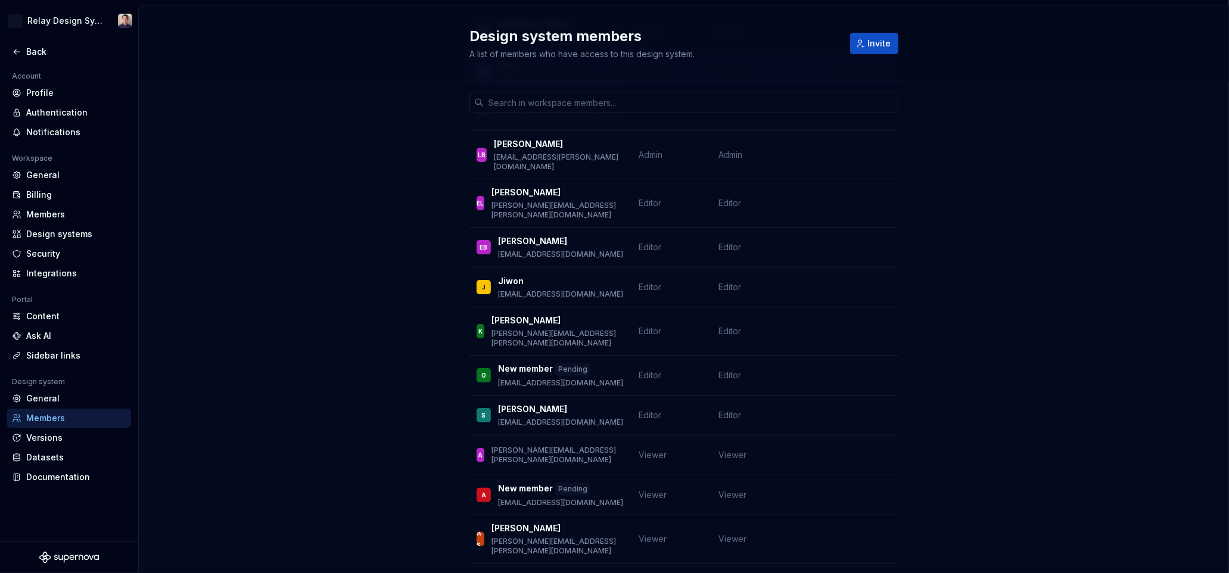
scroll to position [229, 0]
click at [870, 282] on span "Change role" at bounding box center [854, 287] width 43 height 10
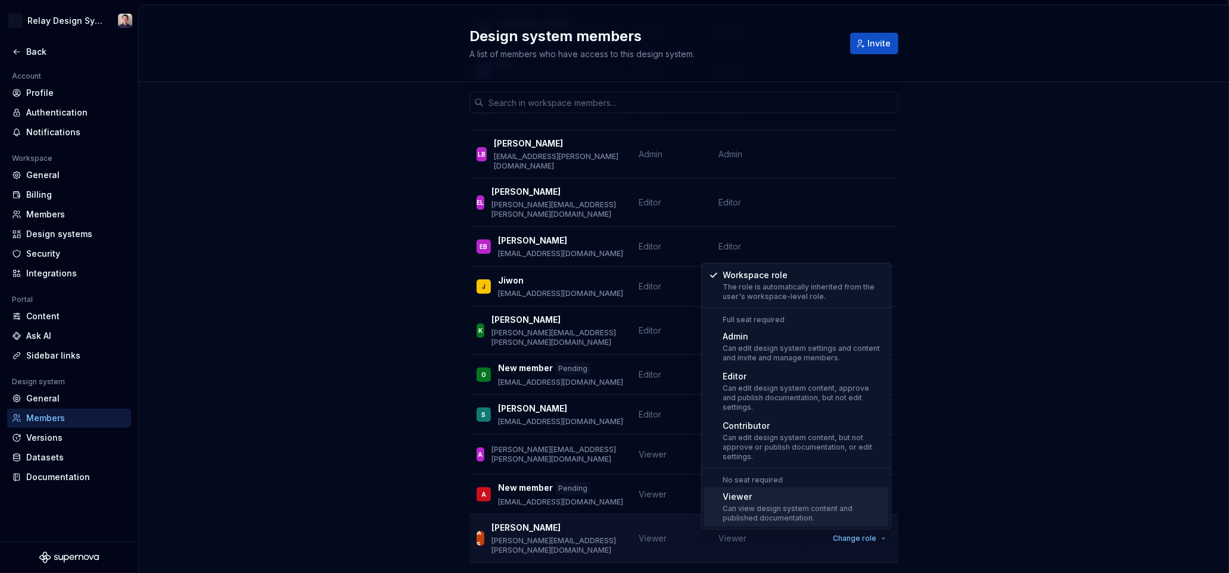
click at [788, 491] on div "Viewer" at bounding box center [803, 497] width 161 height 12
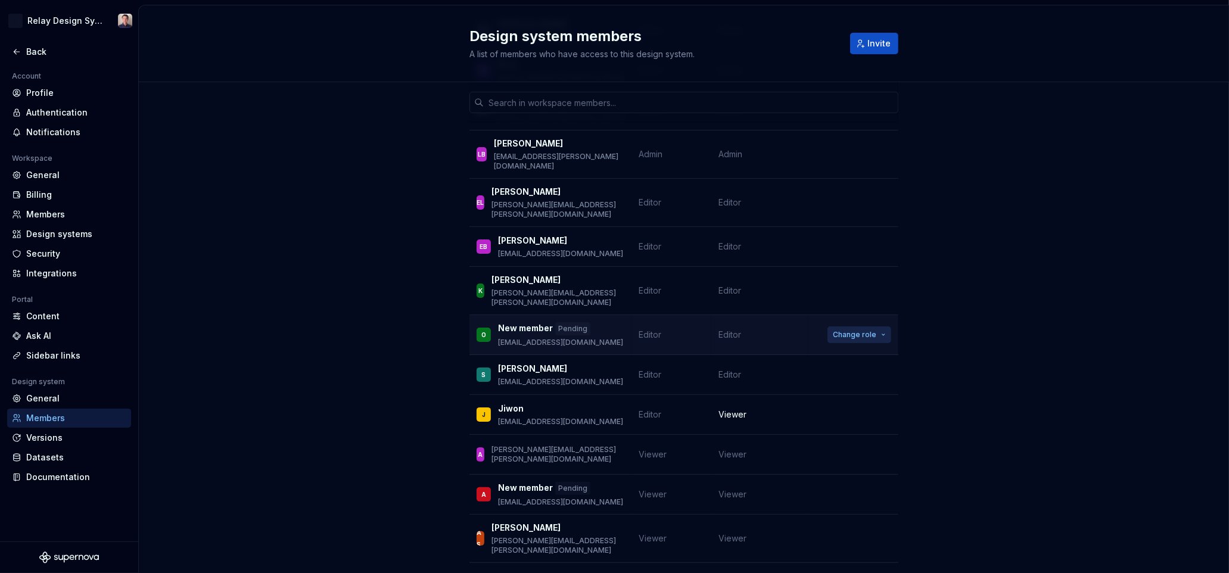
click at [857, 330] on span "Change role" at bounding box center [854, 335] width 43 height 10
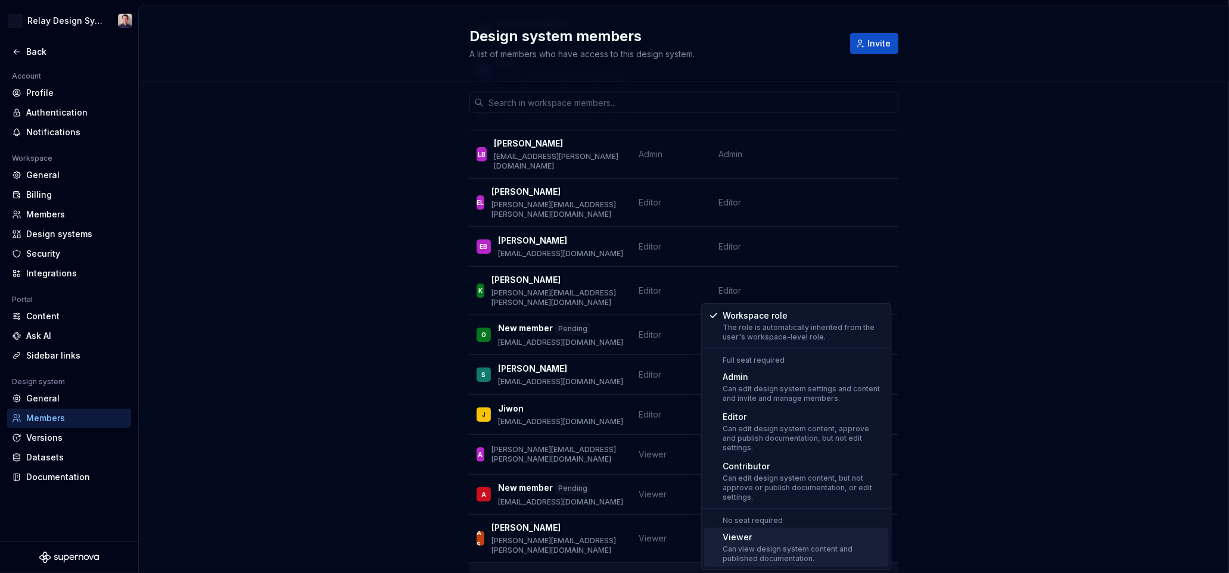
click at [775, 531] on div "Viewer" at bounding box center [803, 537] width 161 height 12
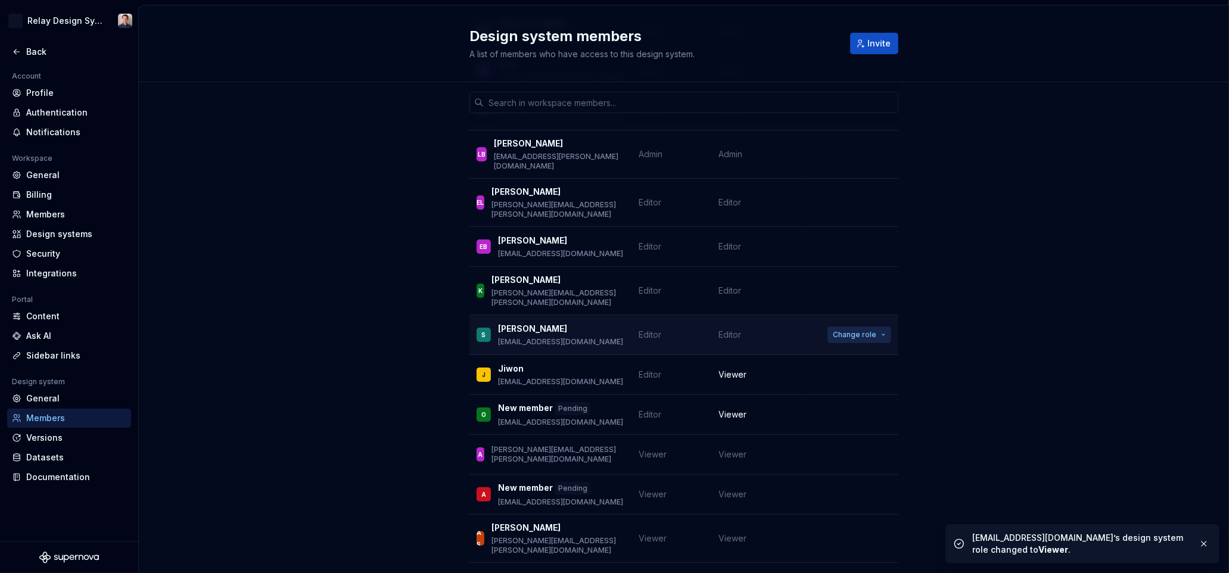
click at [863, 330] on span "Change role" at bounding box center [854, 335] width 43 height 10
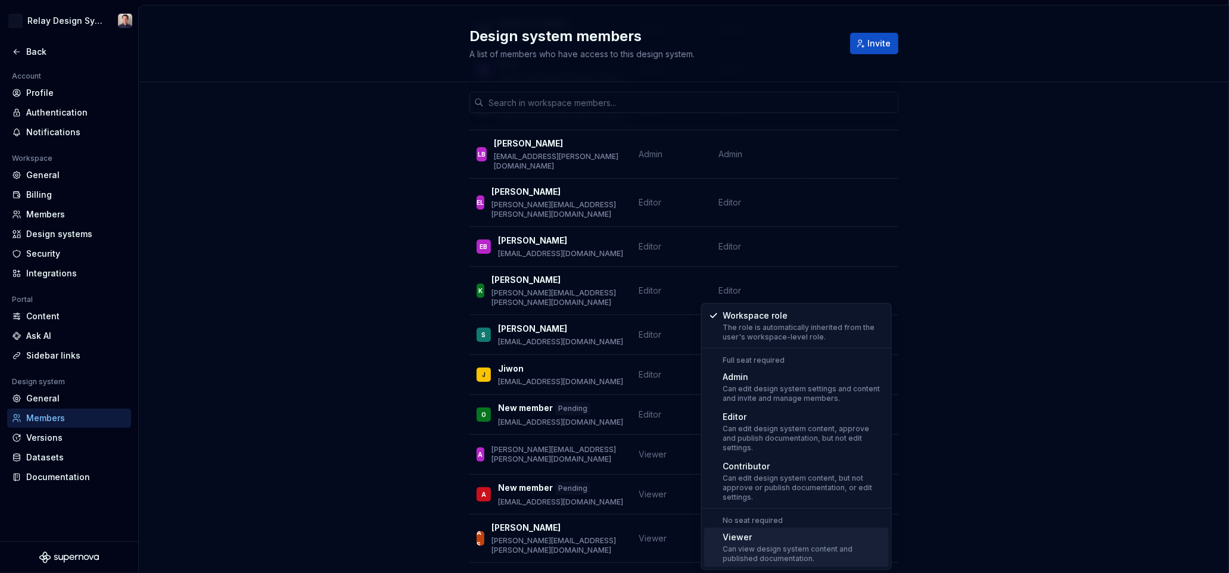
click at [792, 531] on div "Viewer" at bounding box center [803, 537] width 161 height 12
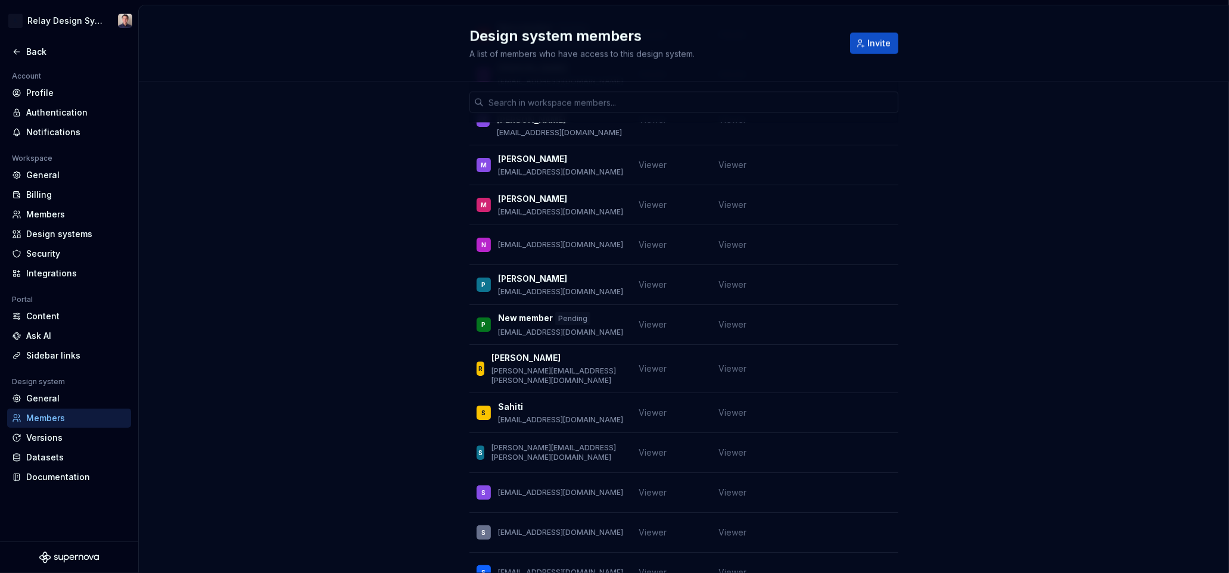
scroll to position [1391, 0]
click at [875, 40] on span "Invite" at bounding box center [878, 44] width 23 height 12
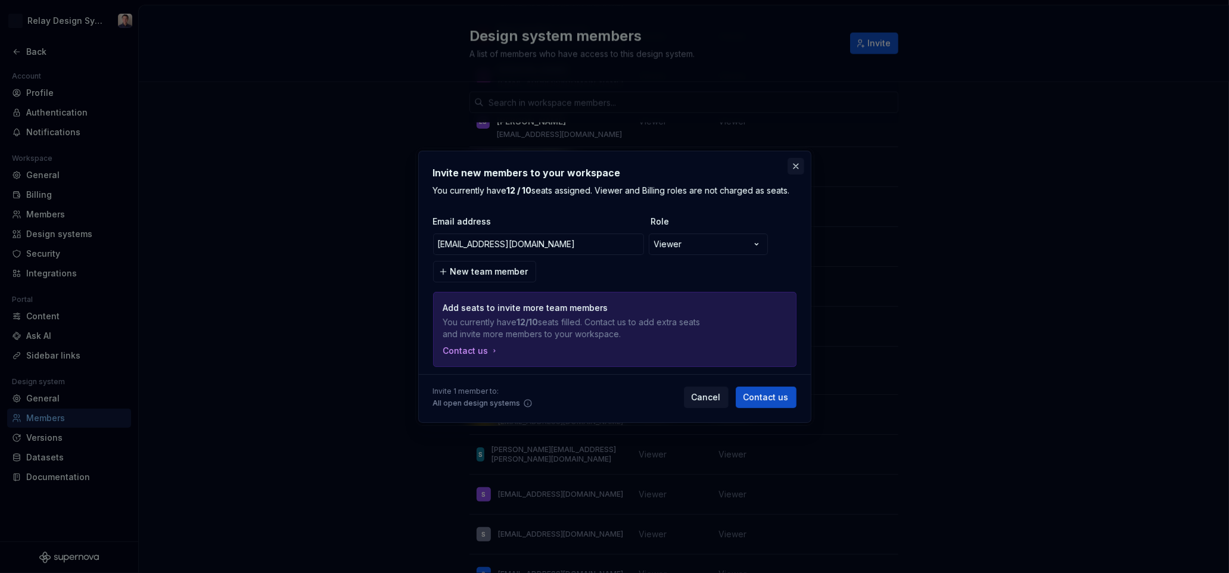
type input "[EMAIL_ADDRESS][DOMAIN_NAME]"
click at [794, 167] on button "button" at bounding box center [796, 166] width 17 height 17
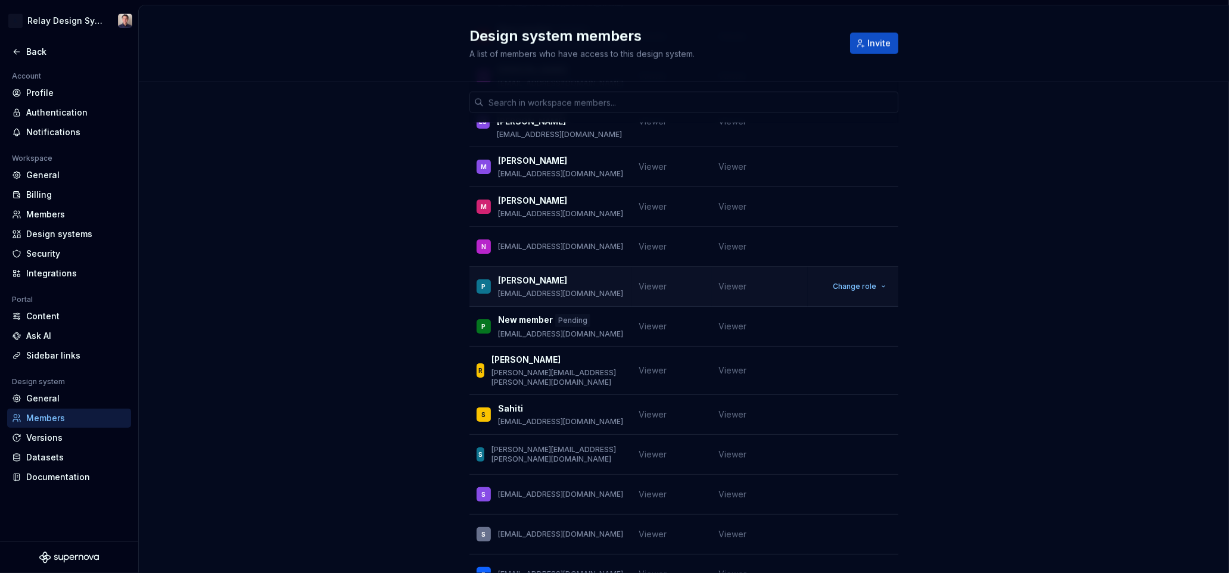
scroll to position [1413, 0]
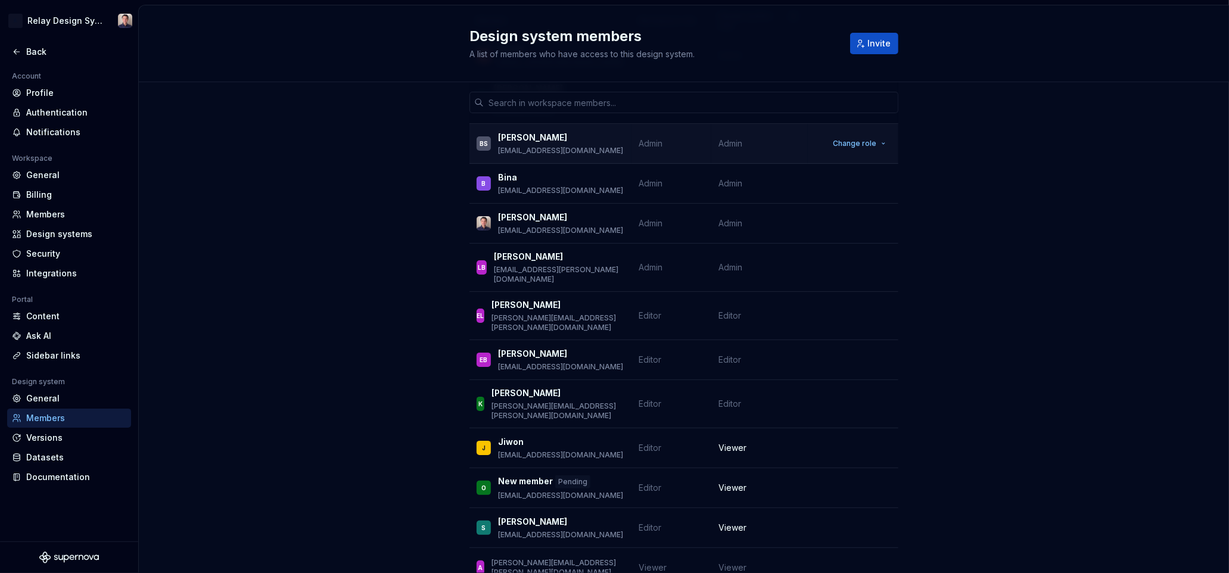
scroll to position [122, 0]
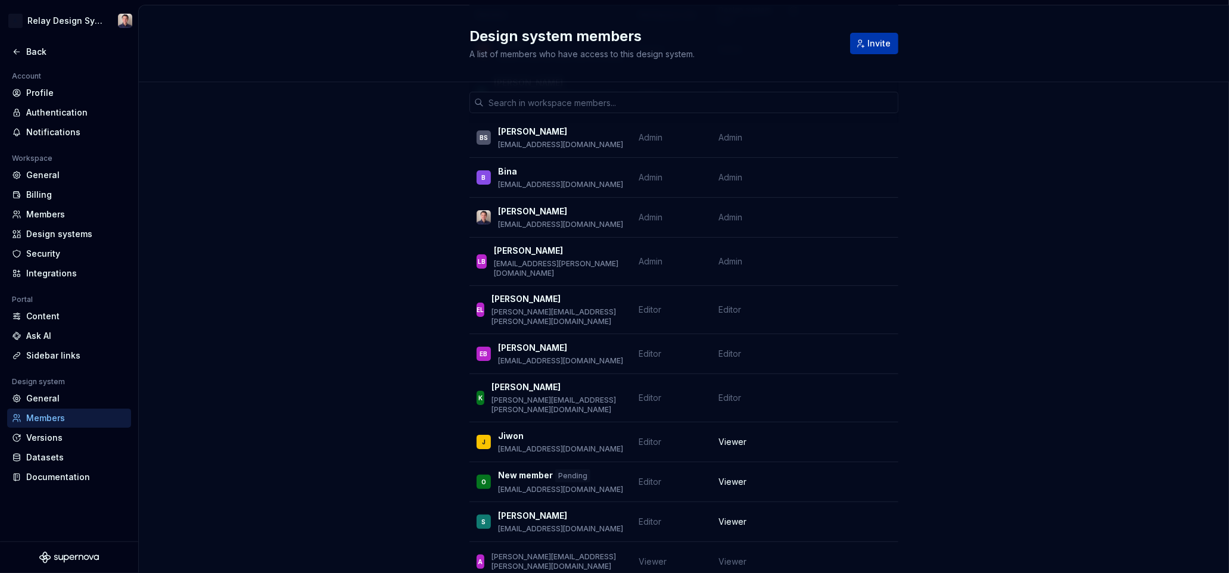
click at [873, 48] on span "Invite" at bounding box center [878, 44] width 23 height 12
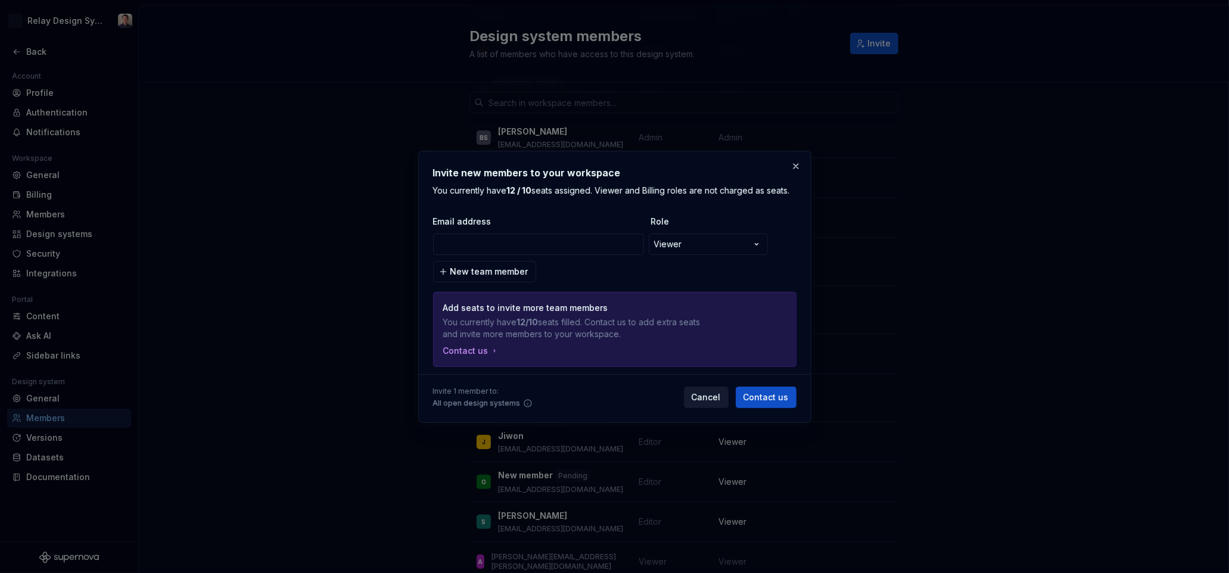
click at [702, 397] on span "Cancel" at bounding box center [706, 397] width 29 height 12
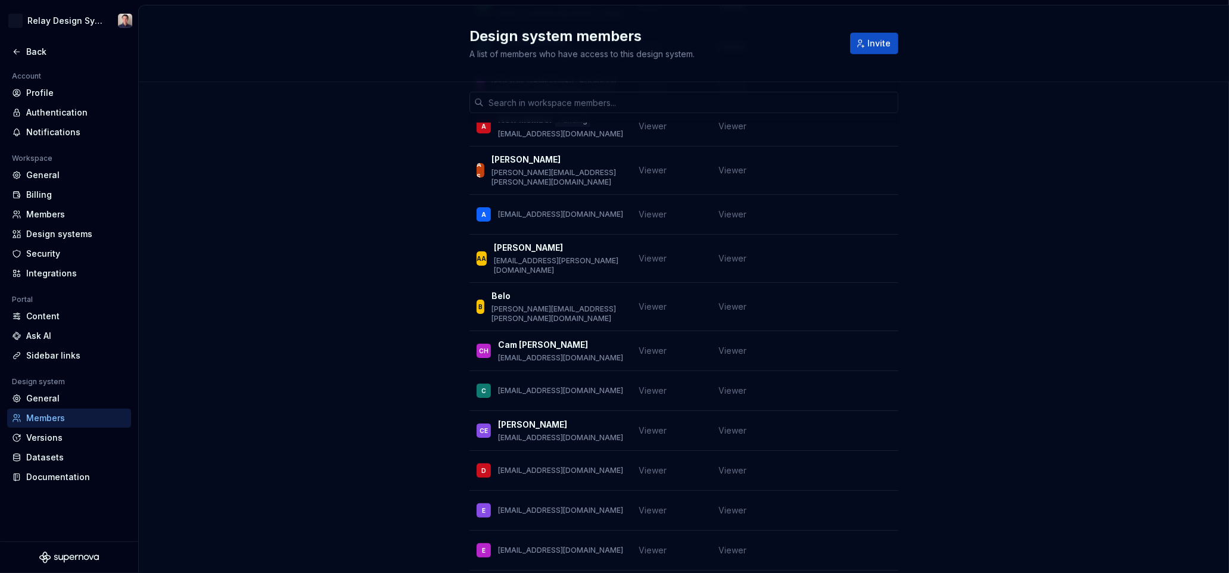
scroll to position [0, 0]
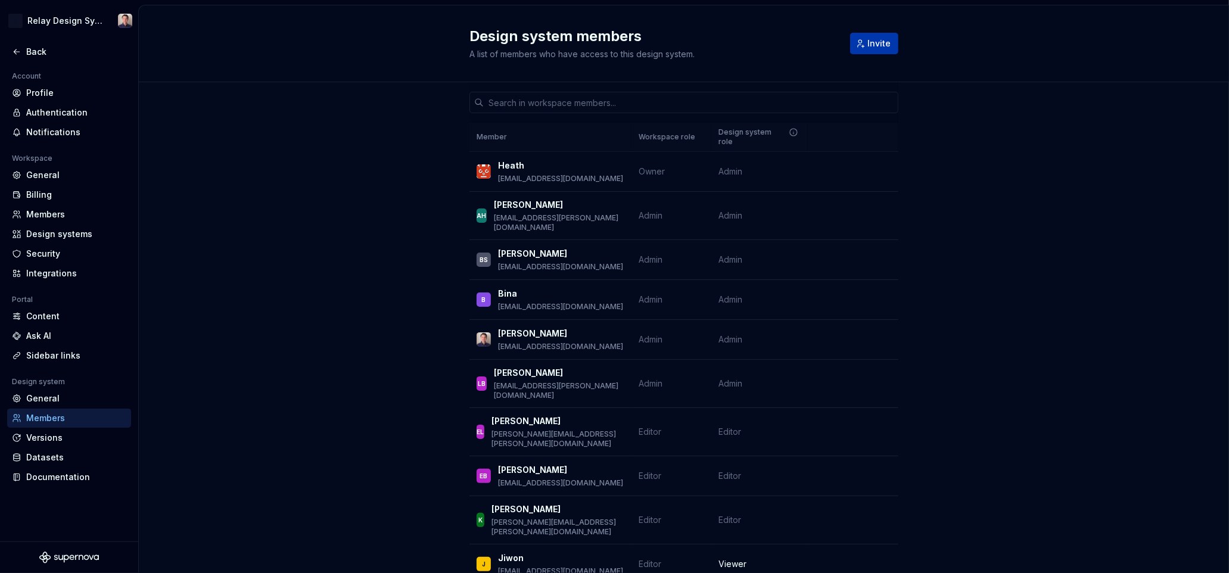
click at [890, 43] on span "Invite" at bounding box center [878, 44] width 23 height 12
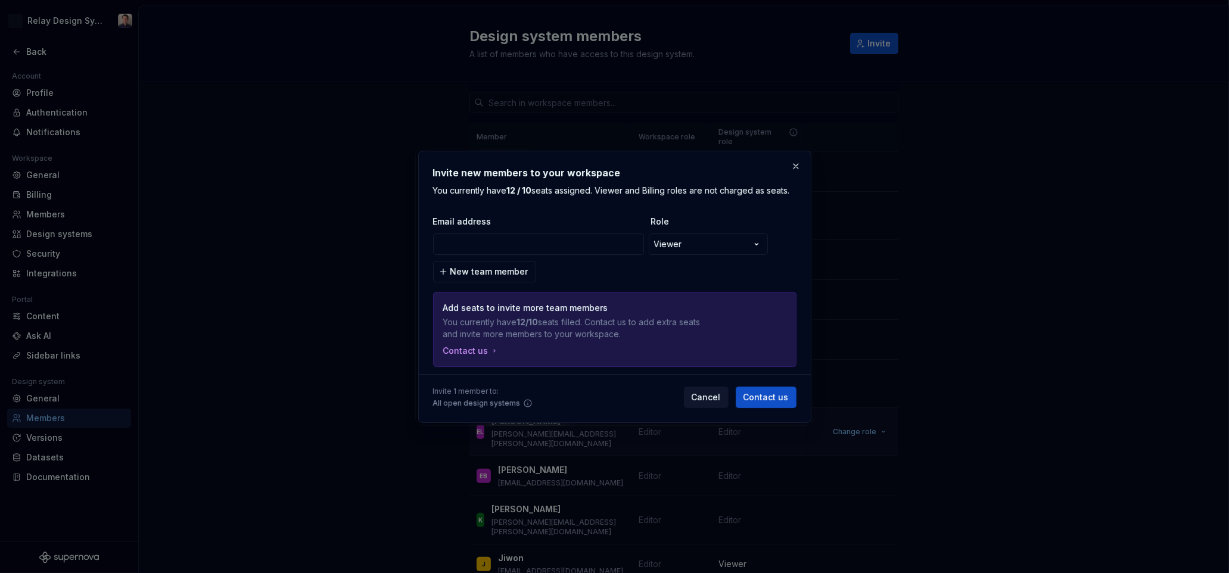
click at [710, 394] on span "Cancel" at bounding box center [706, 397] width 29 height 12
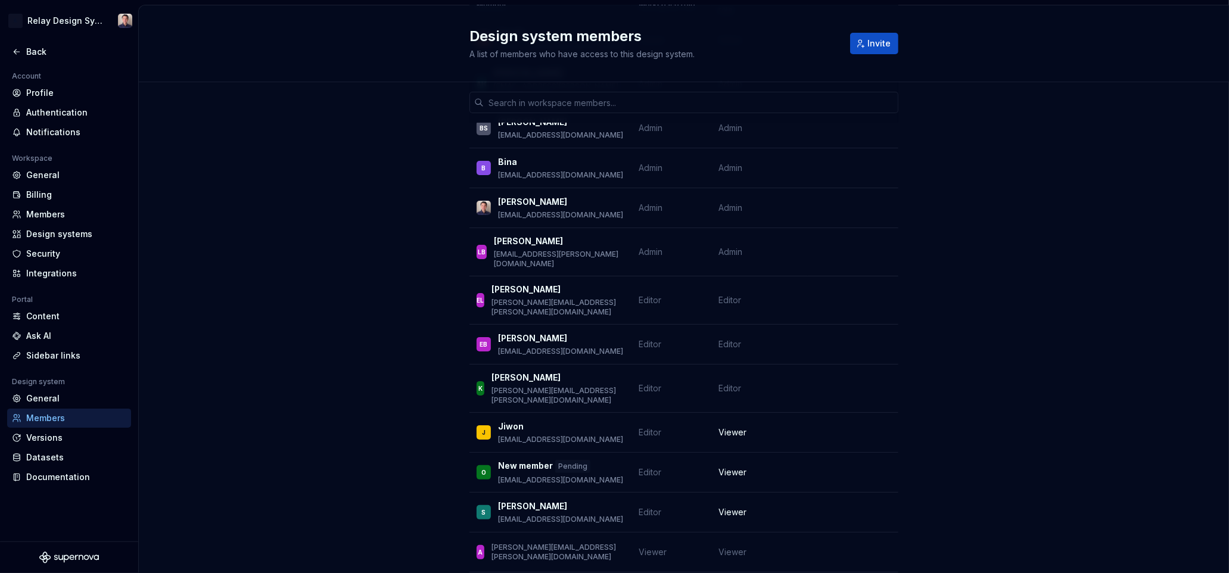
scroll to position [167, 0]
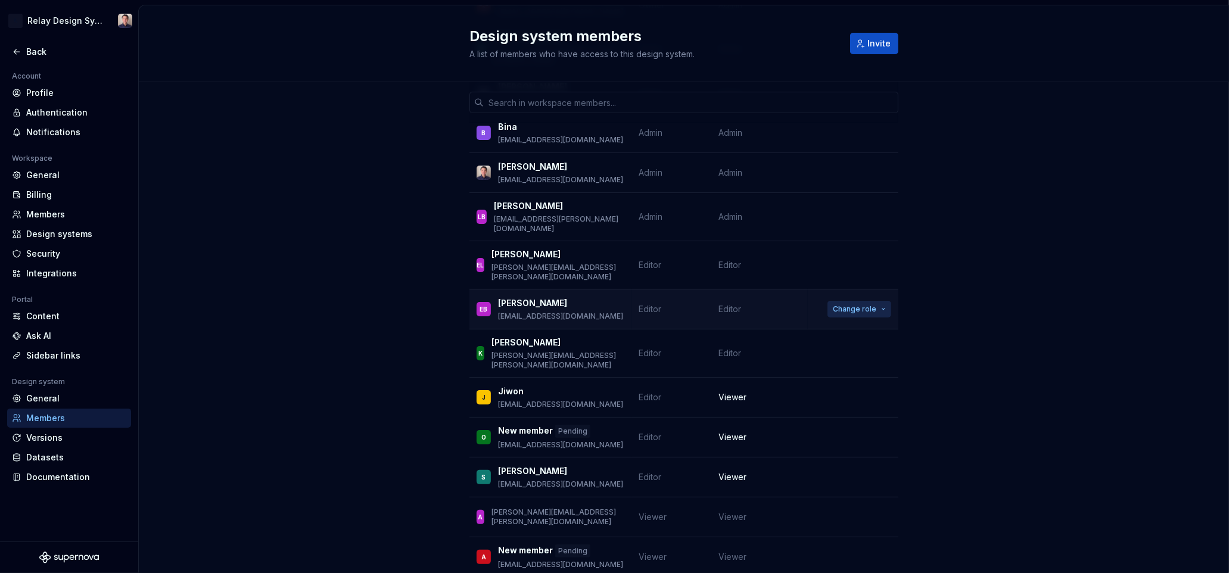
click at [860, 304] on span "Change role" at bounding box center [854, 309] width 43 height 10
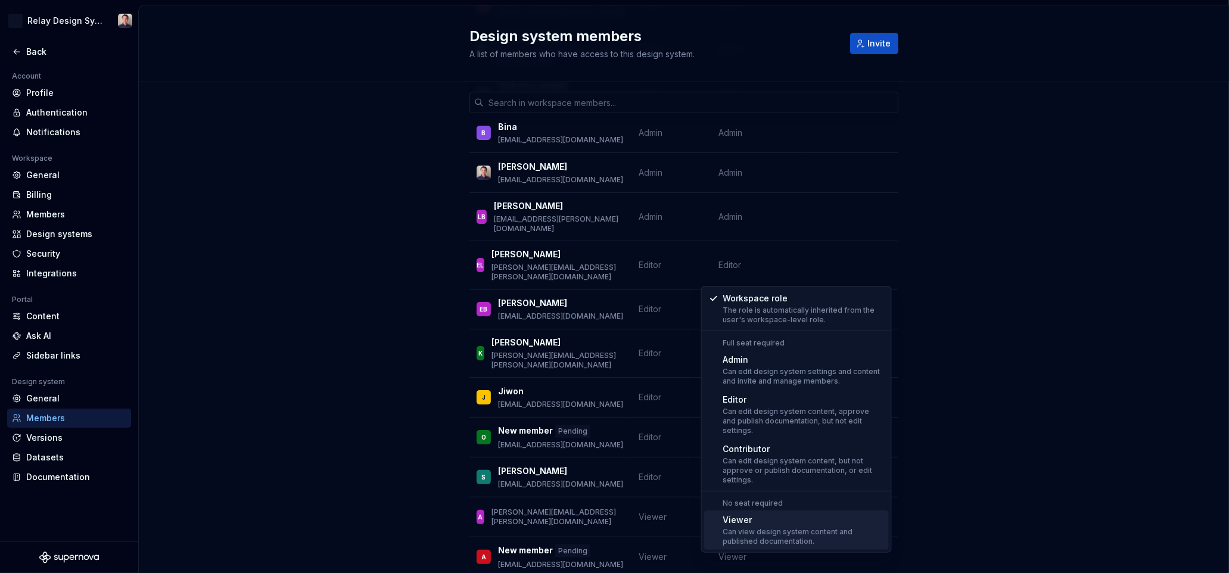
click at [794, 514] on div "Viewer" at bounding box center [803, 520] width 161 height 12
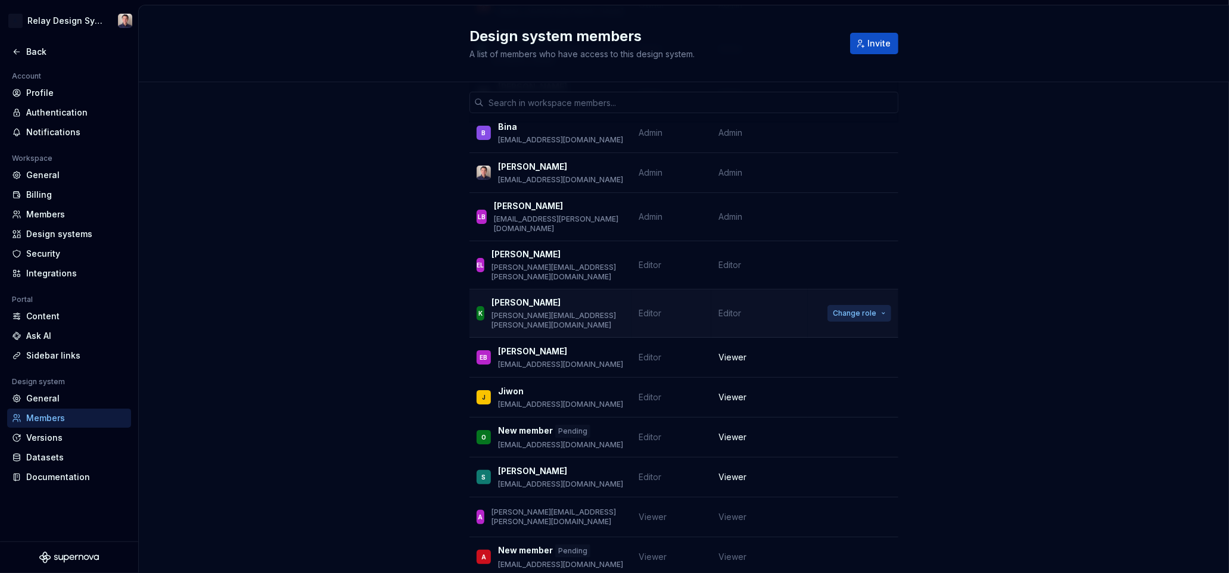
click at [854, 309] on span "Change role" at bounding box center [854, 314] width 43 height 10
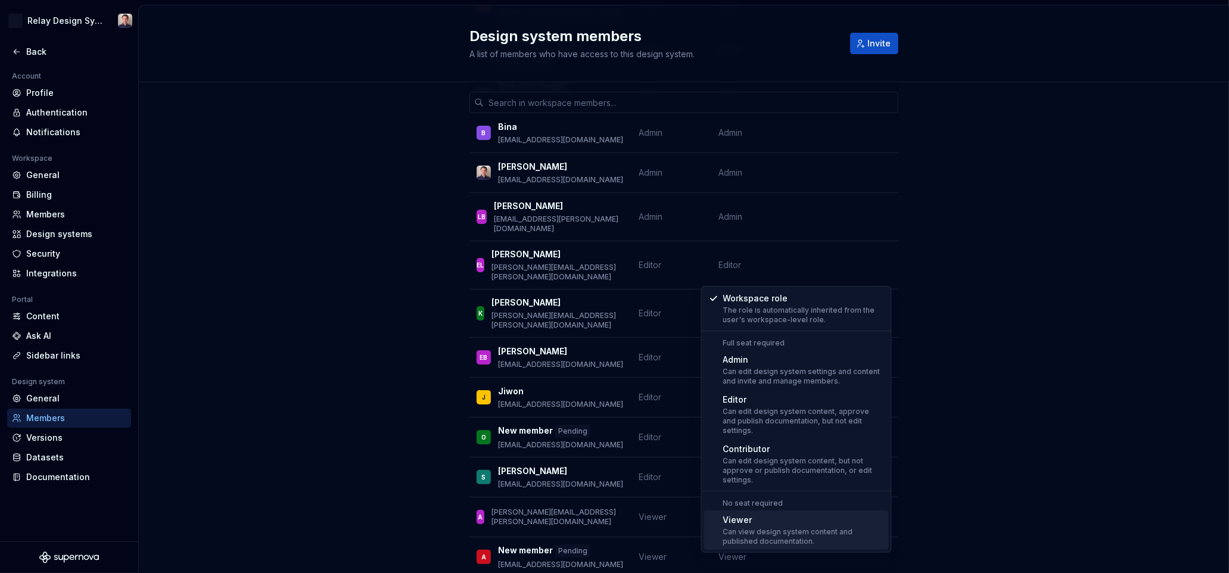
click at [761, 527] on div "Can view design system content and published documentation." at bounding box center [803, 536] width 161 height 19
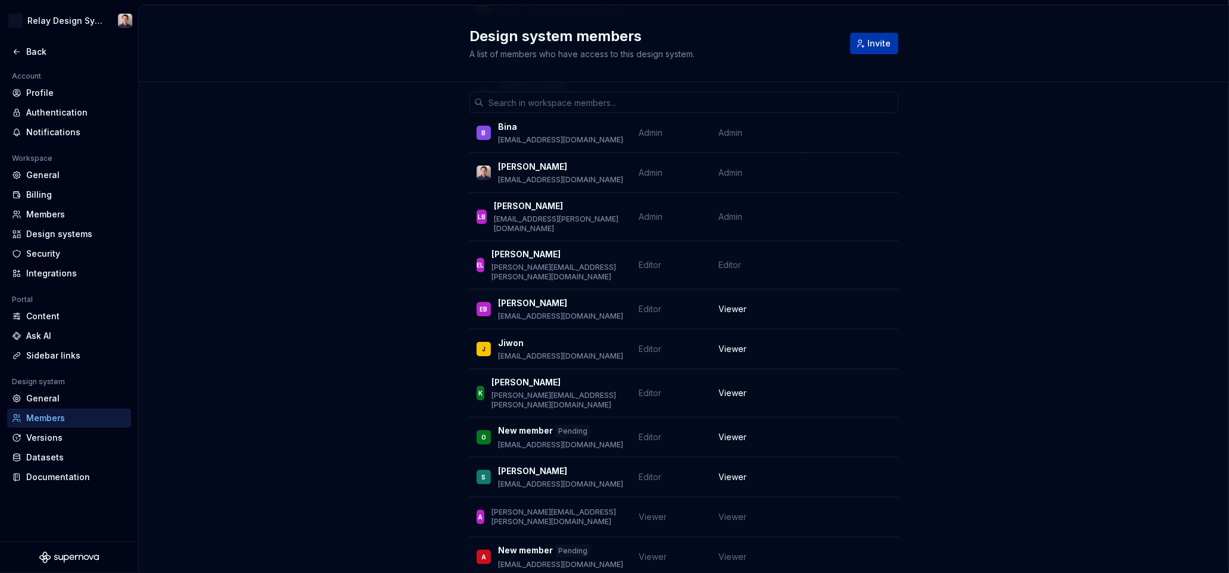
click at [884, 48] on span "Invite" at bounding box center [878, 44] width 23 height 12
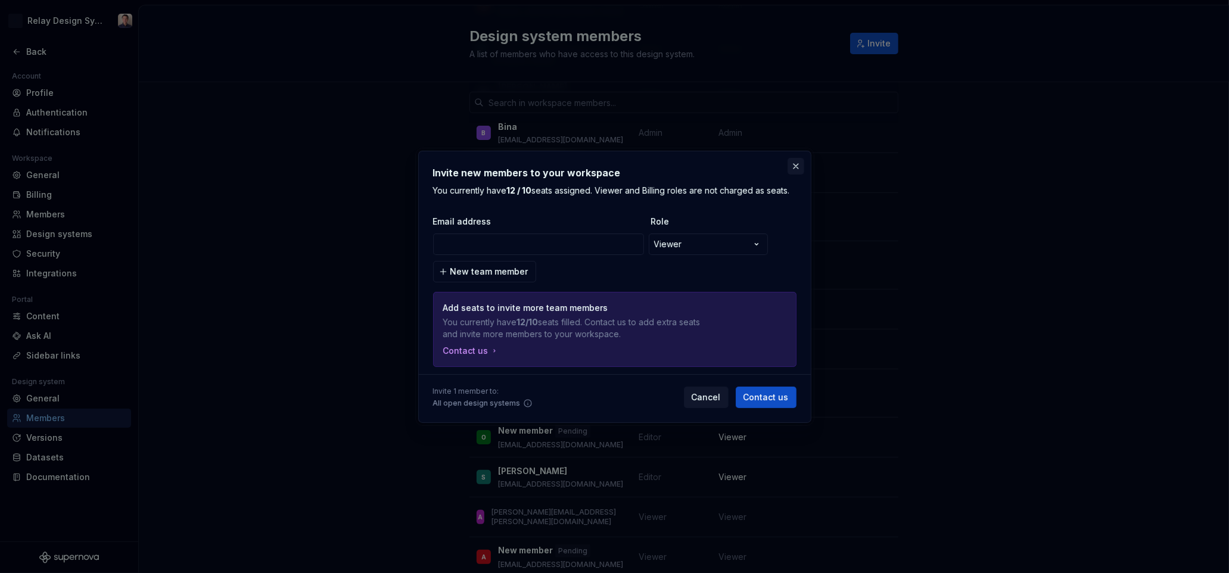
drag, startPoint x: 795, startPoint y: 162, endPoint x: 689, endPoint y: 67, distance: 142.6
click at [794, 162] on button "button" at bounding box center [796, 166] width 17 height 17
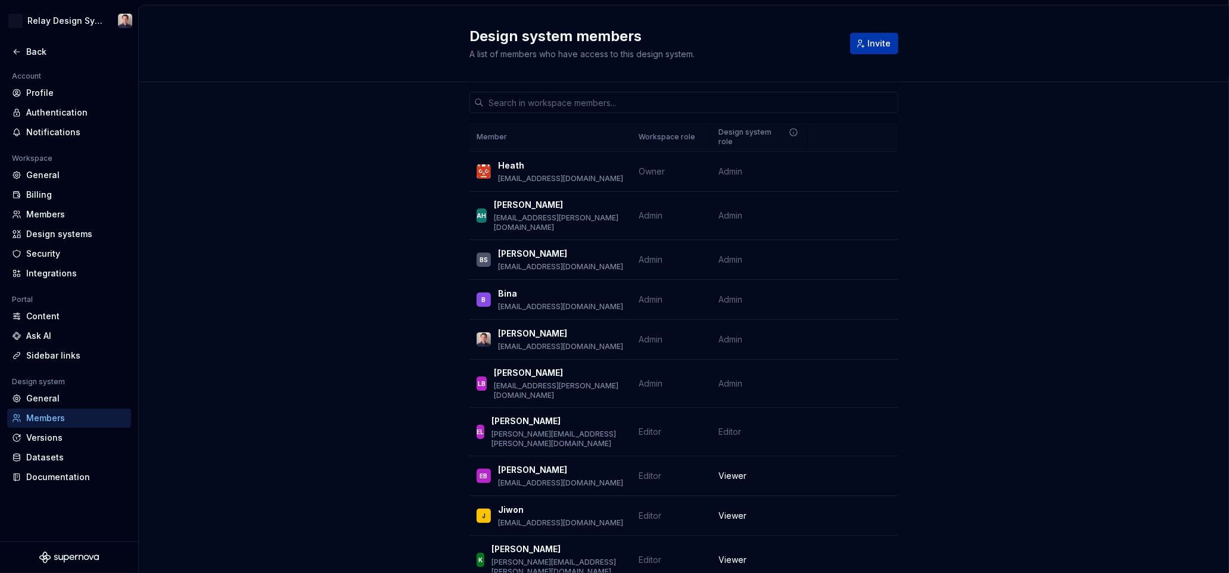
click at [879, 41] on span "Invite" at bounding box center [878, 44] width 23 height 12
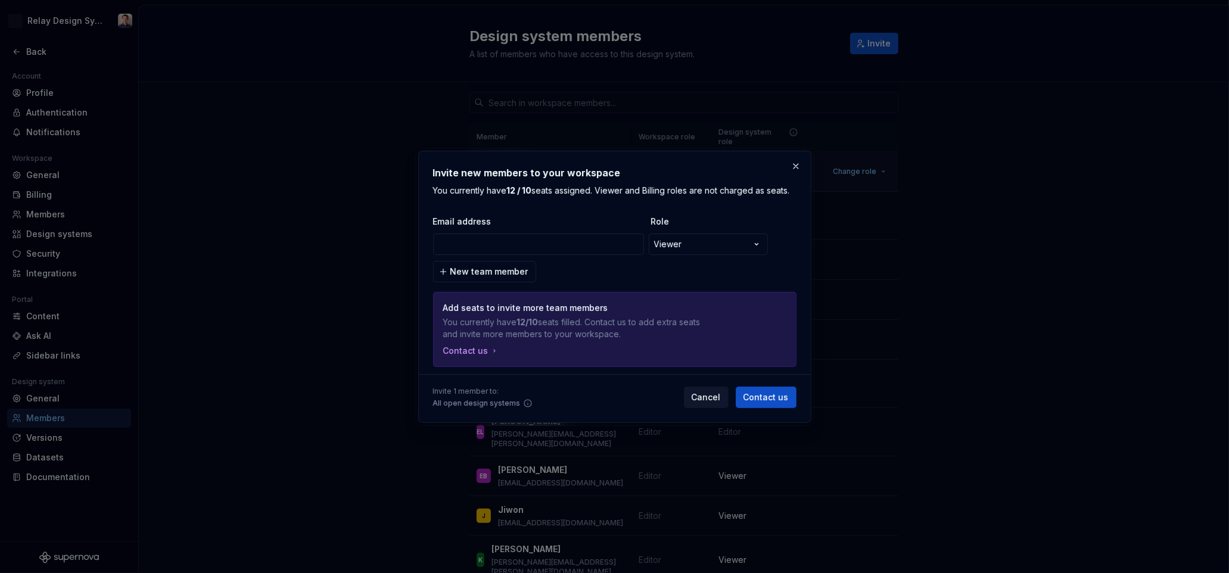
click at [795, 165] on button "button" at bounding box center [796, 166] width 17 height 17
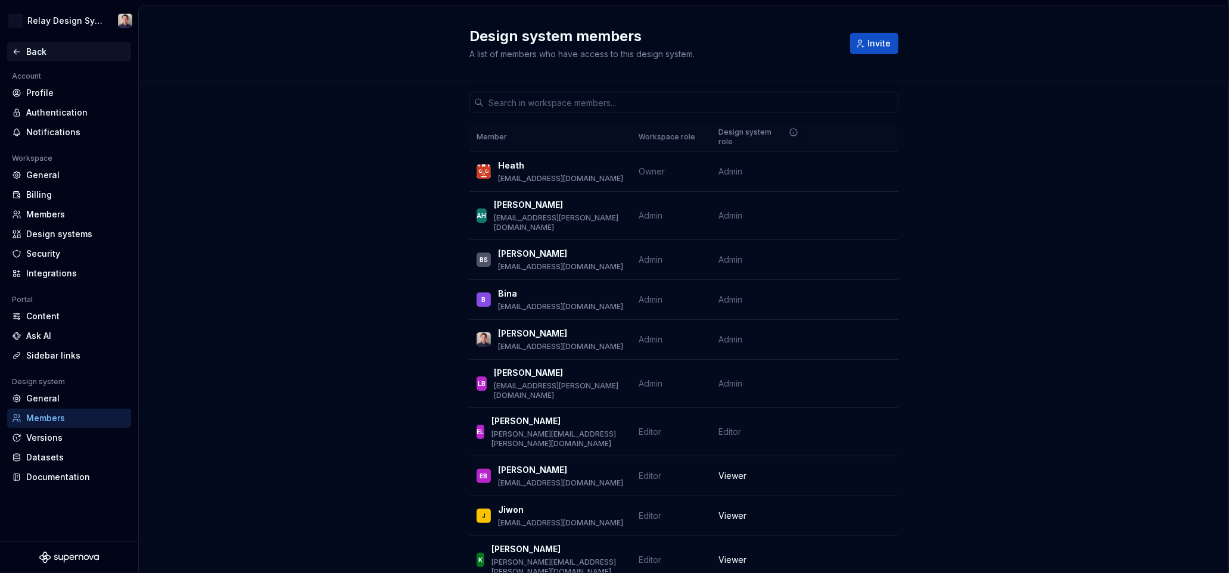
click at [23, 53] on div "Back" at bounding box center [69, 52] width 114 height 12
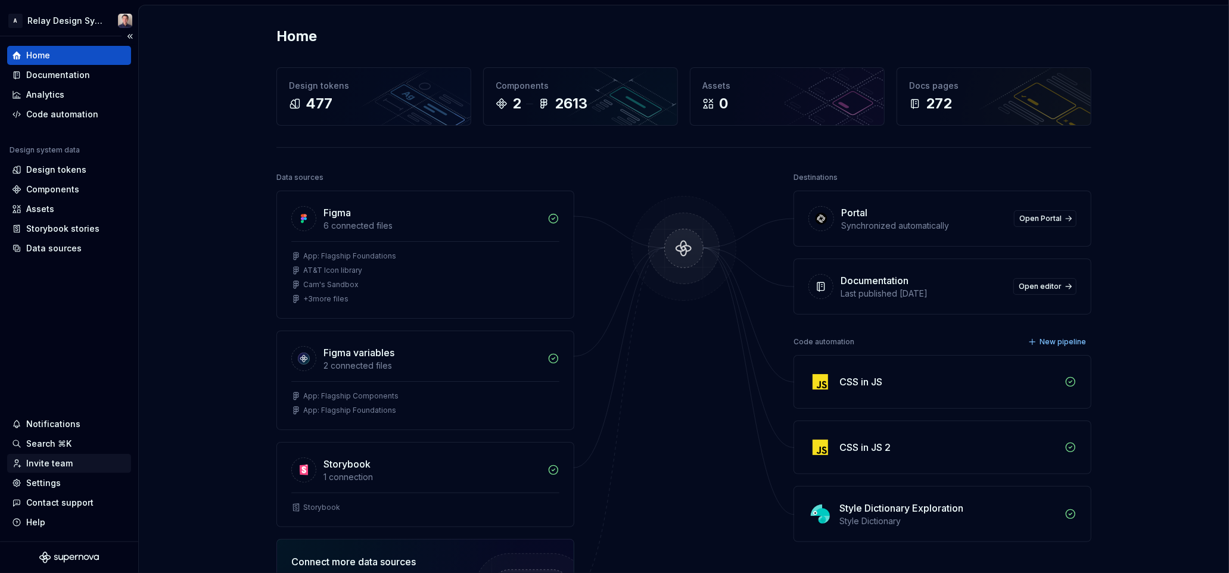
click at [54, 461] on div "Invite team" at bounding box center [49, 464] width 46 height 12
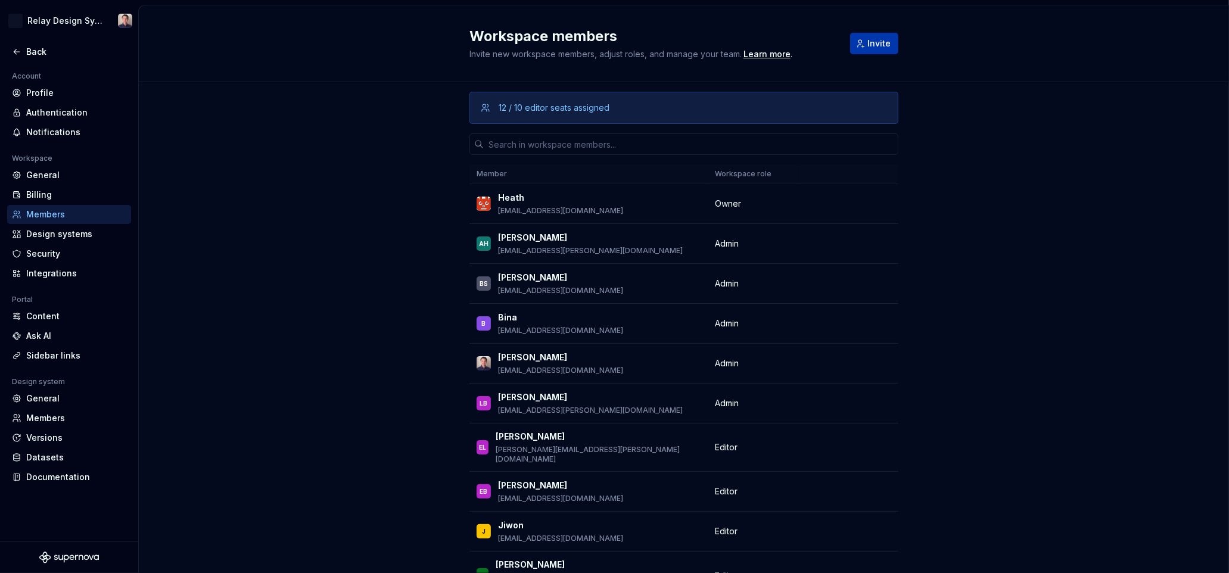
click at [886, 41] on span "Invite" at bounding box center [878, 44] width 23 height 12
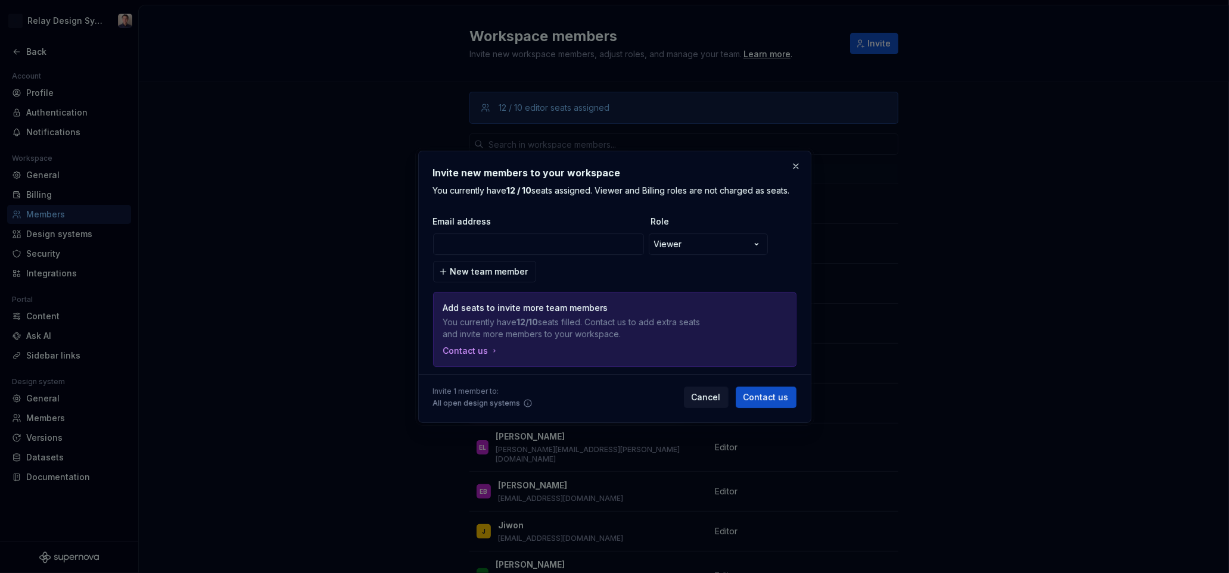
click at [798, 167] on button "button" at bounding box center [796, 166] width 17 height 17
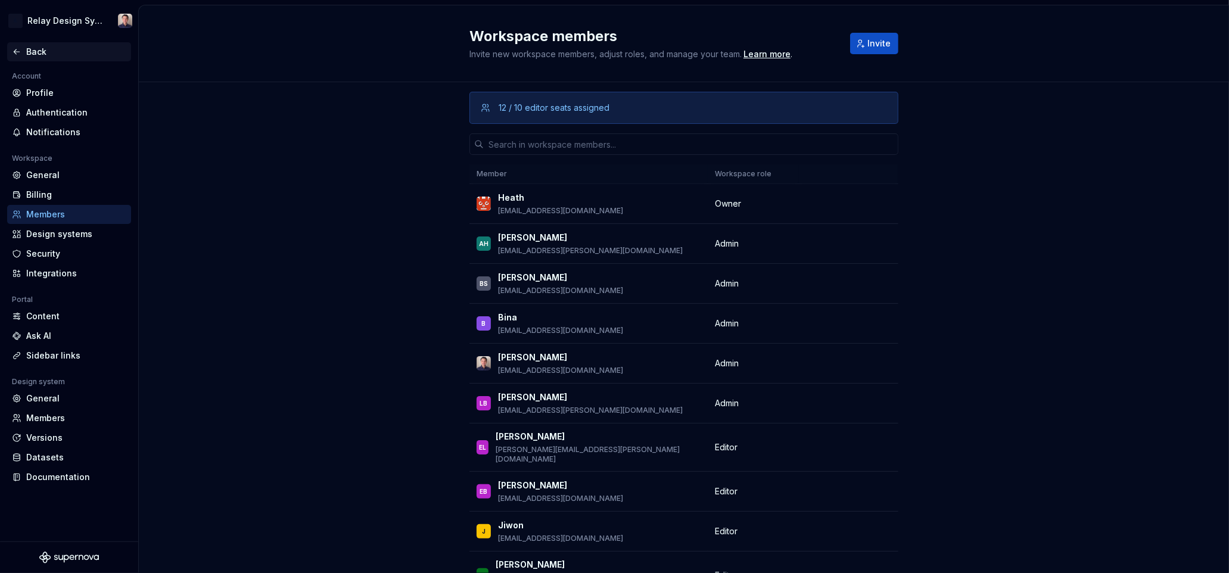
click at [33, 51] on div "Back" at bounding box center [76, 52] width 100 height 12
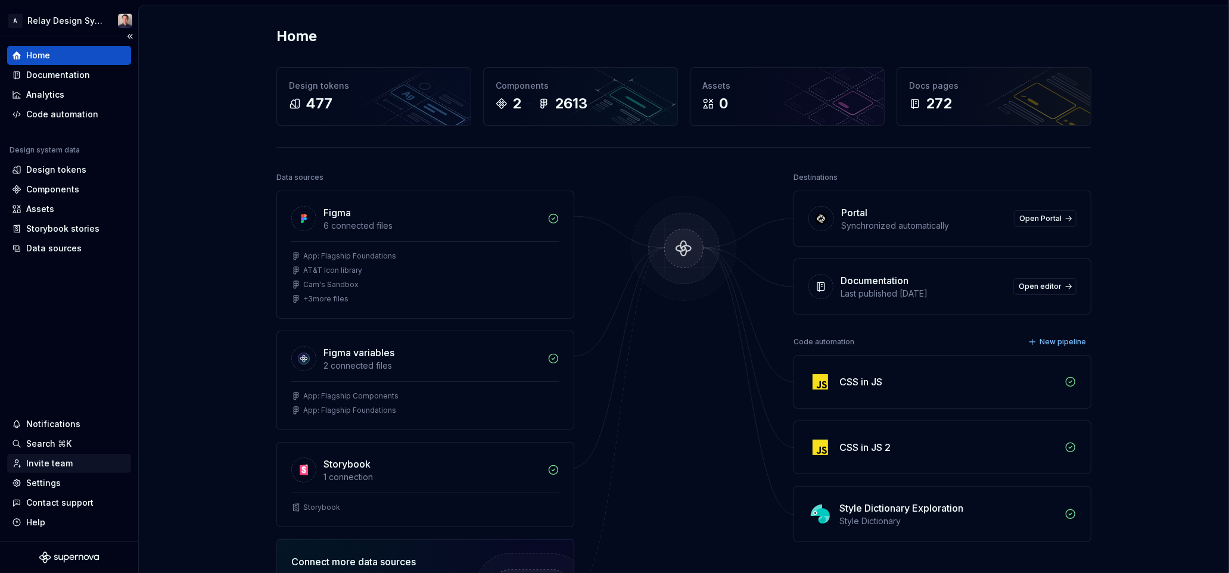
click at [54, 465] on div "Invite team" at bounding box center [49, 464] width 46 height 12
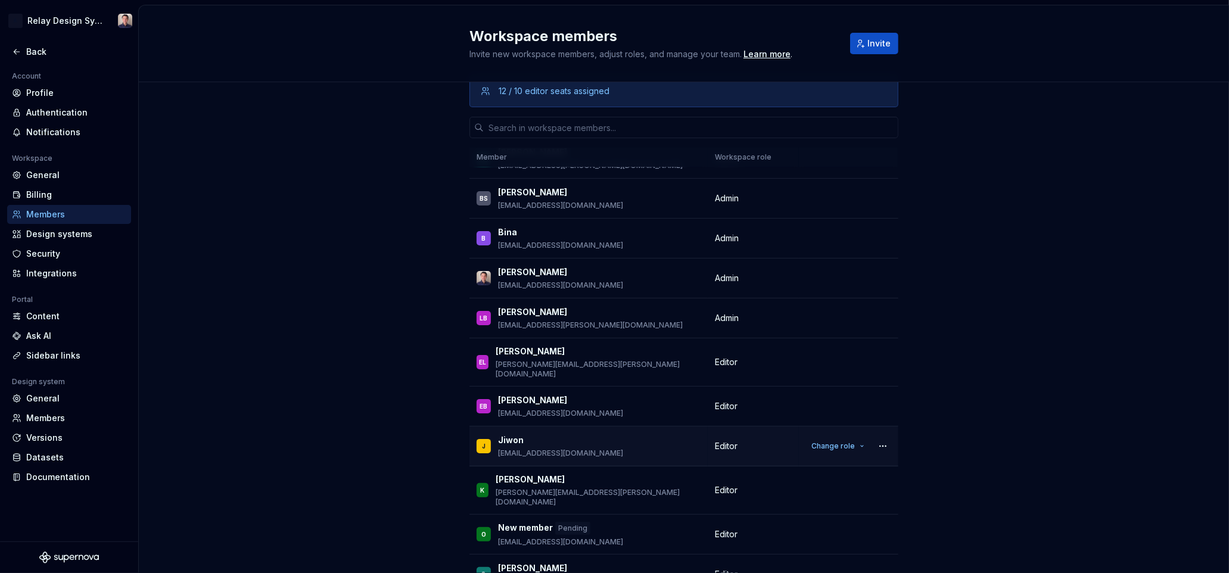
scroll to position [76, 0]
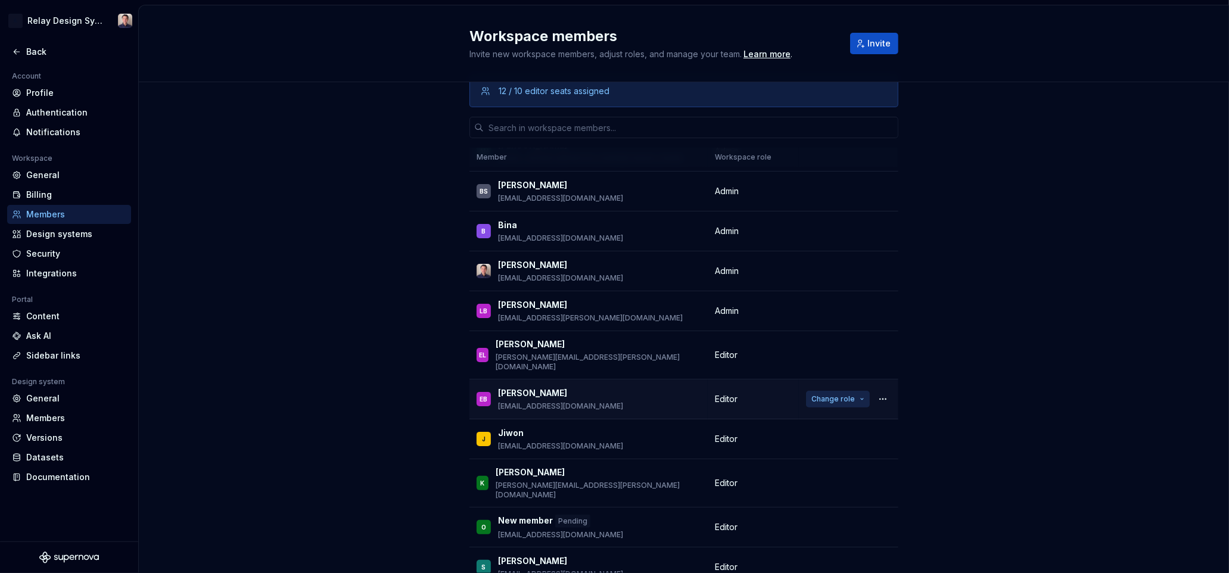
click at [862, 391] on button "Change role" at bounding box center [838, 399] width 64 height 17
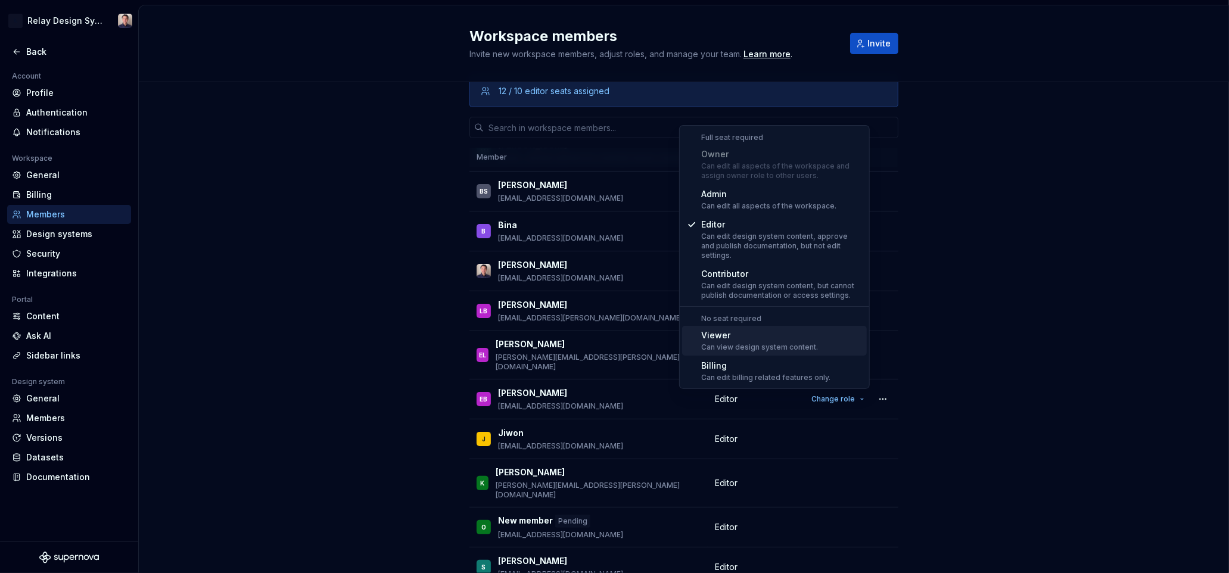
click at [750, 329] on div "Viewer" at bounding box center [759, 335] width 117 height 12
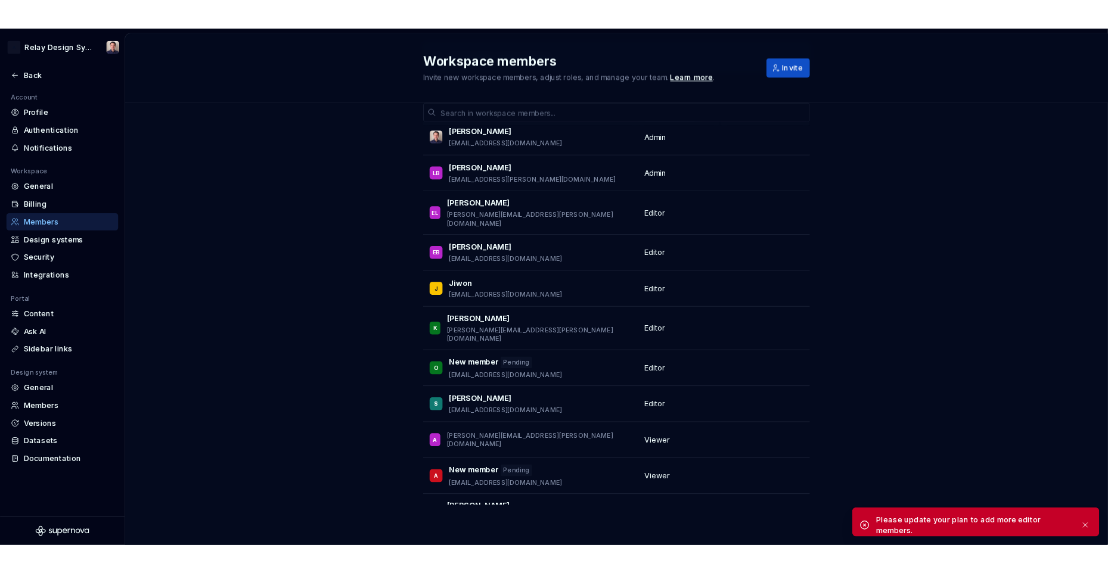
scroll to position [76, 0]
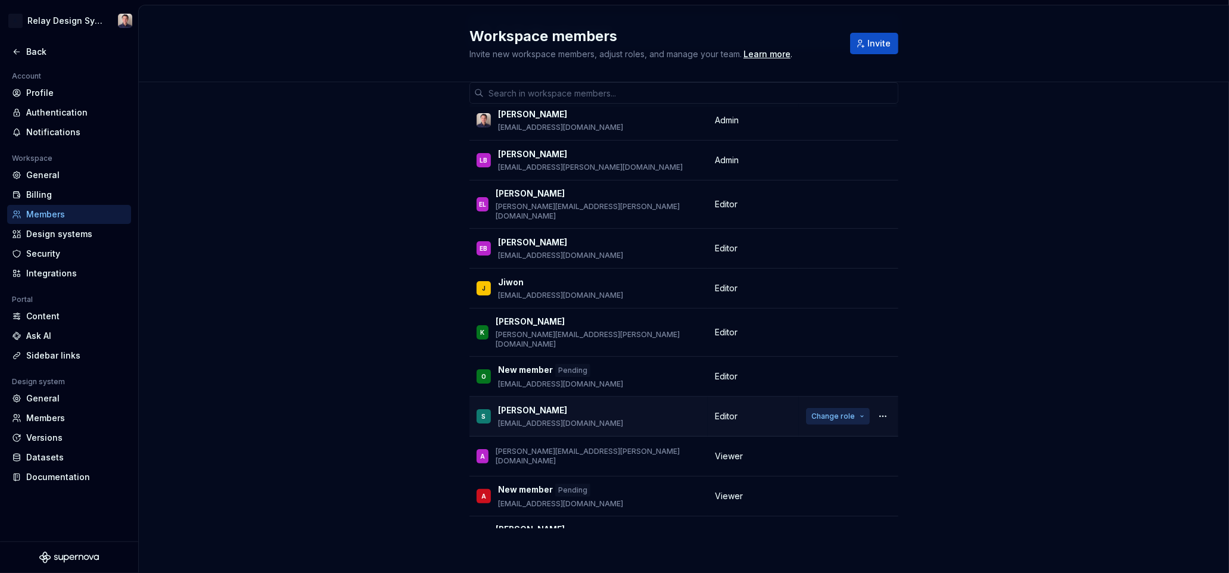
click at [848, 412] on span "Change role" at bounding box center [832, 417] width 43 height 10
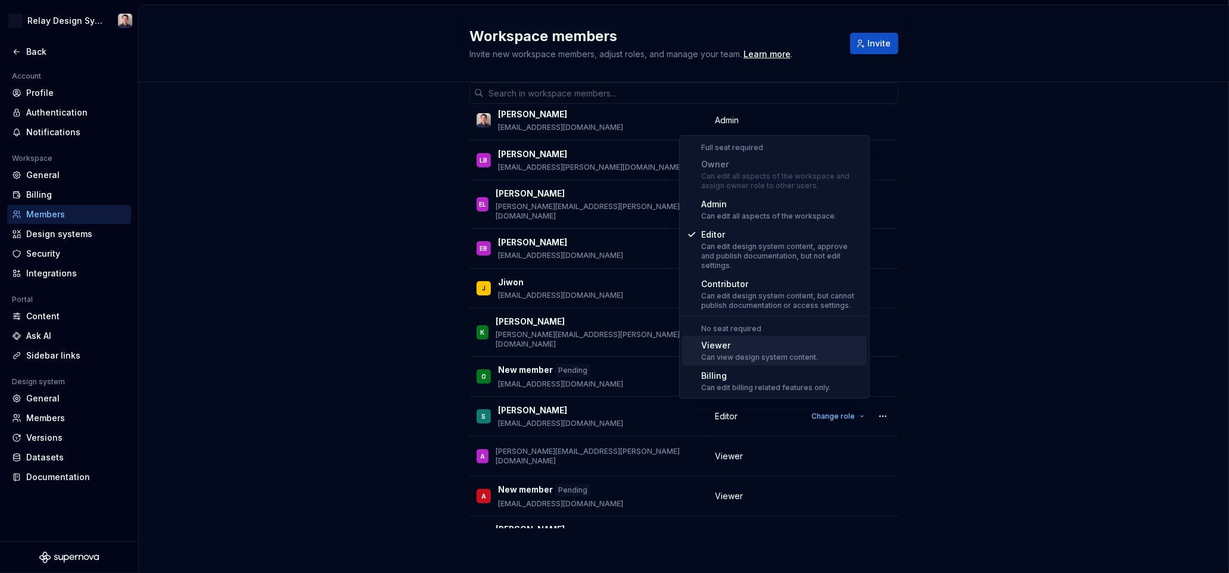
click at [745, 340] on div "Viewer" at bounding box center [759, 346] width 117 height 12
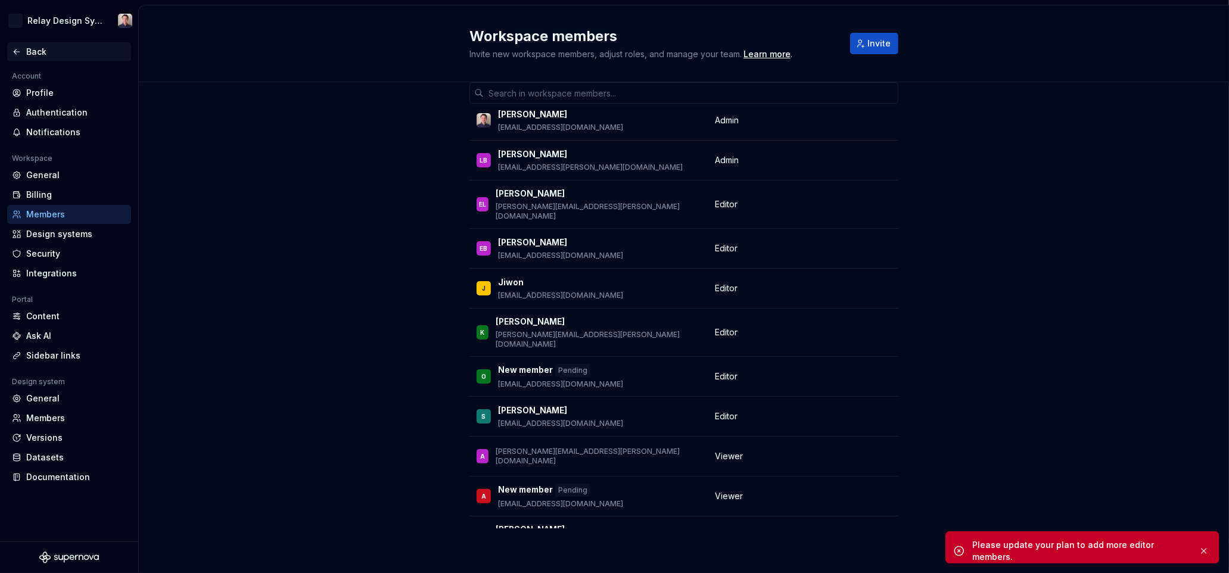
click at [36, 49] on div "Back" at bounding box center [76, 52] width 100 height 12
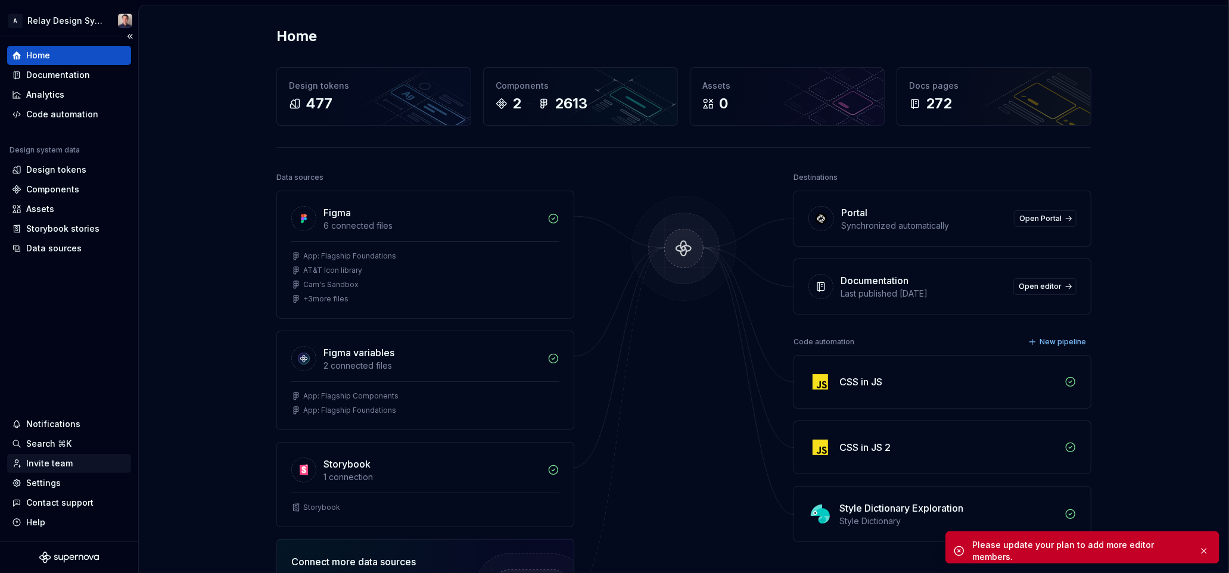
click at [74, 462] on div "Invite team" at bounding box center [69, 464] width 114 height 12
